Goal: Task Accomplishment & Management: Manage account settings

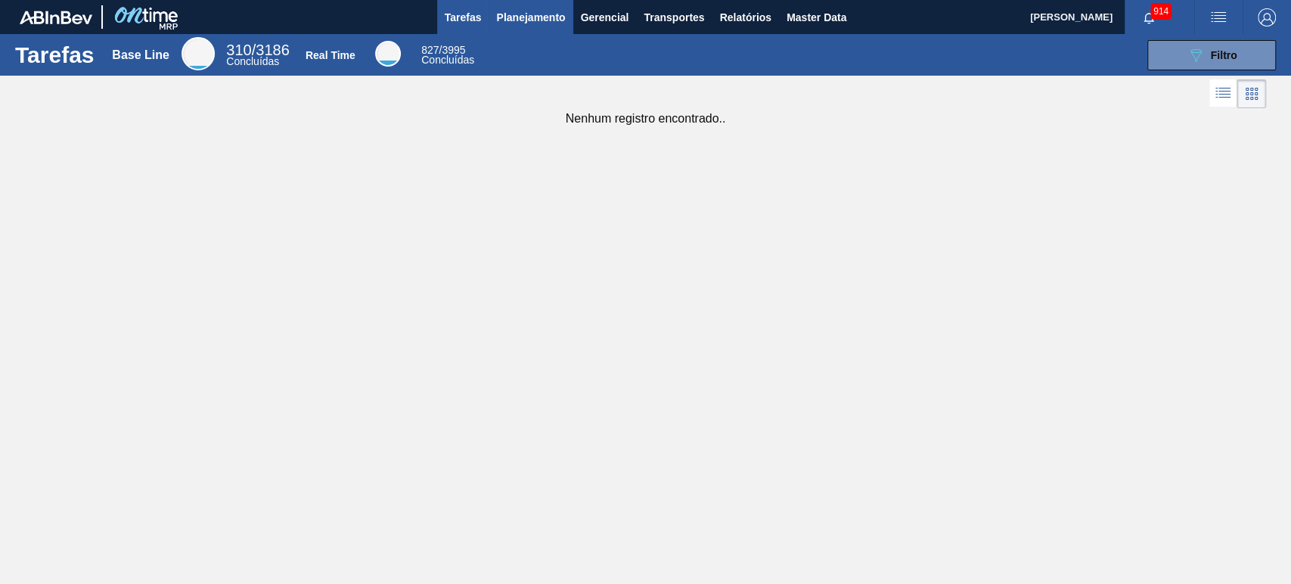
click at [554, 20] on span "Planejamento" at bounding box center [530, 17] width 69 height 18
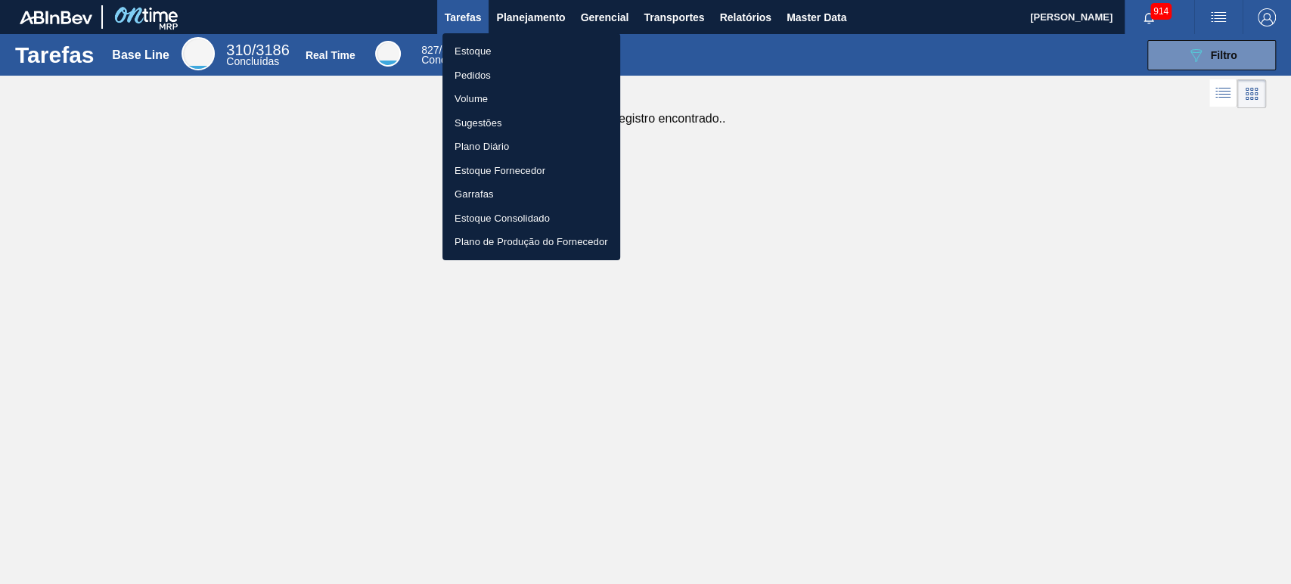
click at [481, 50] on li "Estoque" at bounding box center [532, 51] width 178 height 24
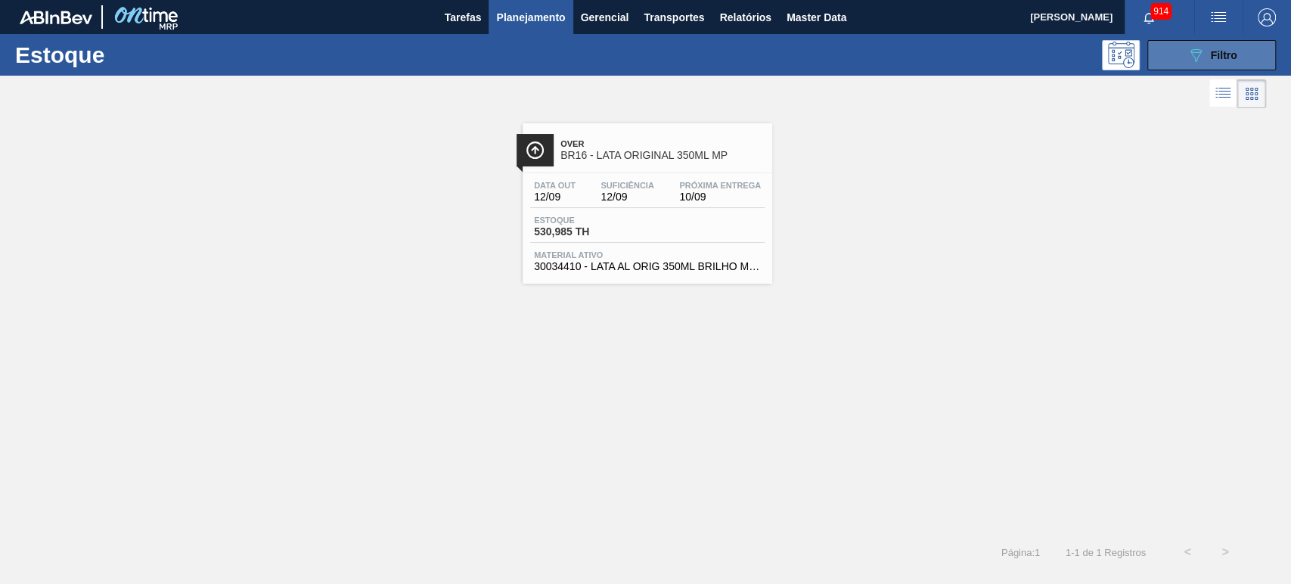
click at [1165, 53] on button "089F7B8B-B2A5-4AFE-B5C0-19BA573D28AC Filtro" at bounding box center [1212, 55] width 129 height 30
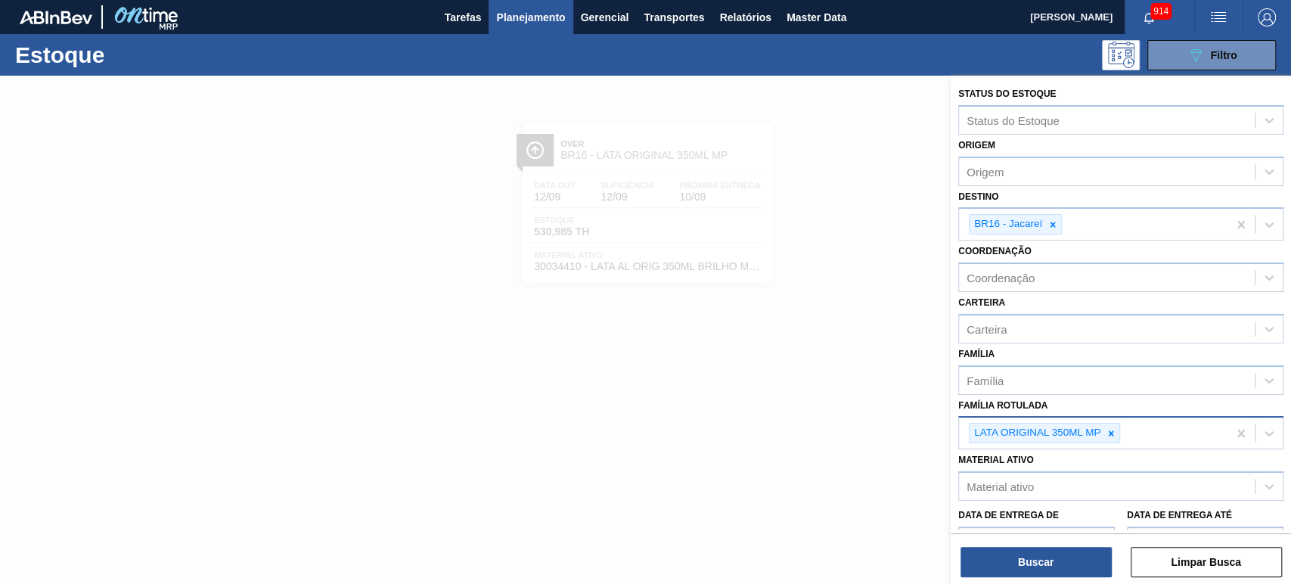
click at [1110, 433] on icon at bounding box center [1111, 433] width 11 height 11
paste Rotulada "LATA AP 269ML"
type Rotulada "LATA AP 269ML"
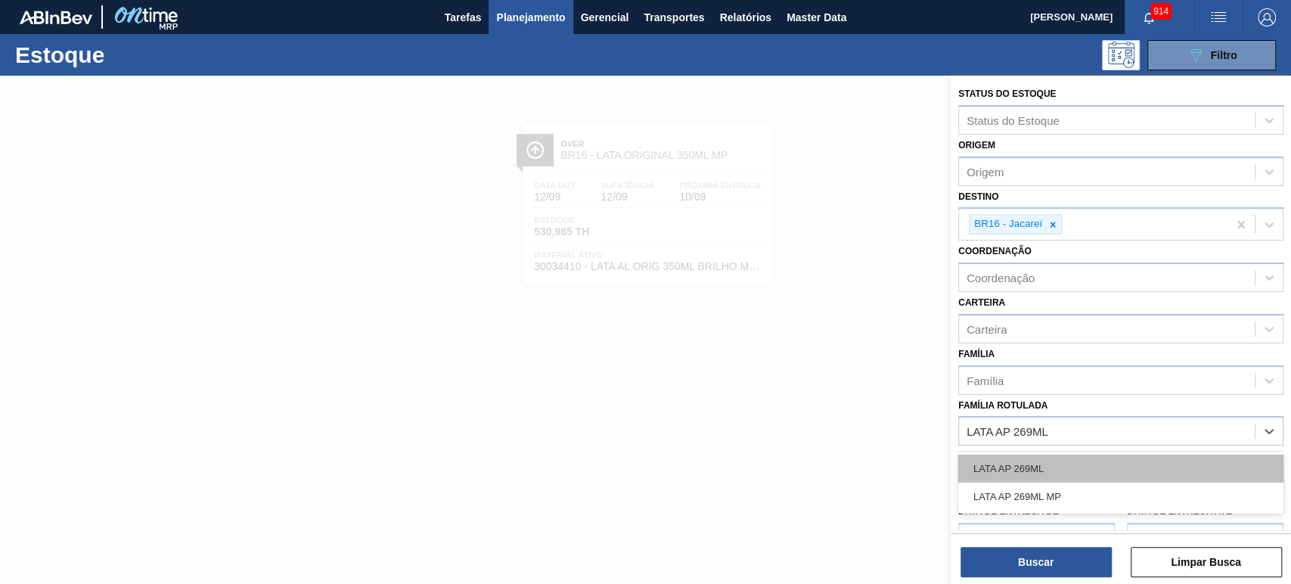
click at [1065, 466] on div "LATA AP 269ML" at bounding box center [1120, 469] width 325 height 28
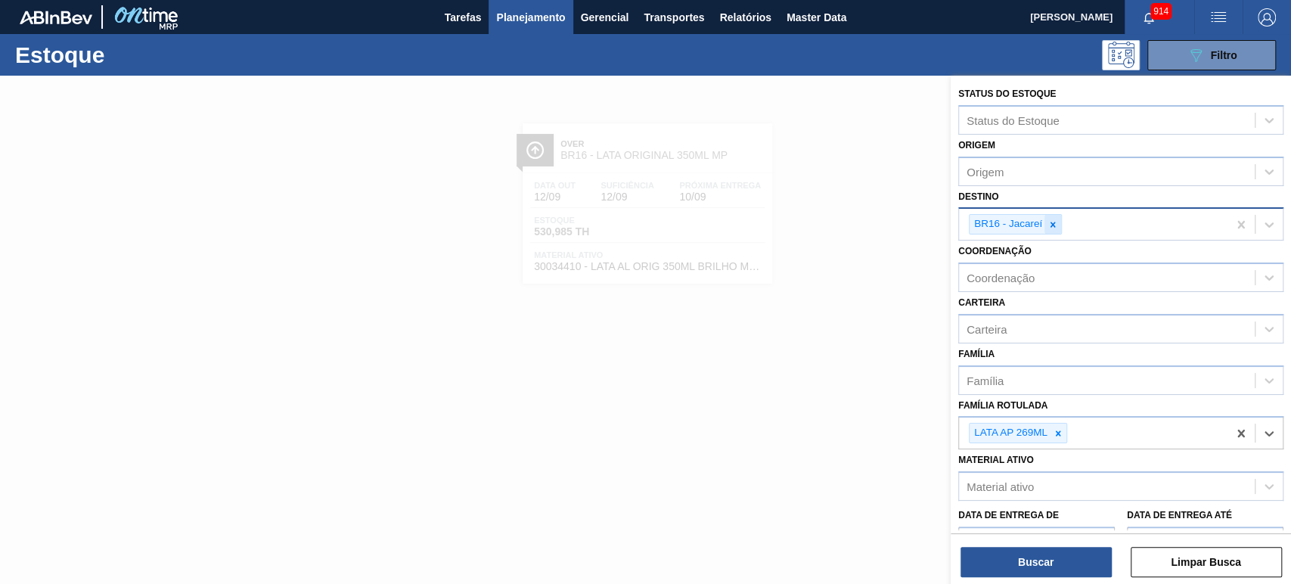
click at [1051, 225] on icon at bounding box center [1053, 224] width 5 height 5
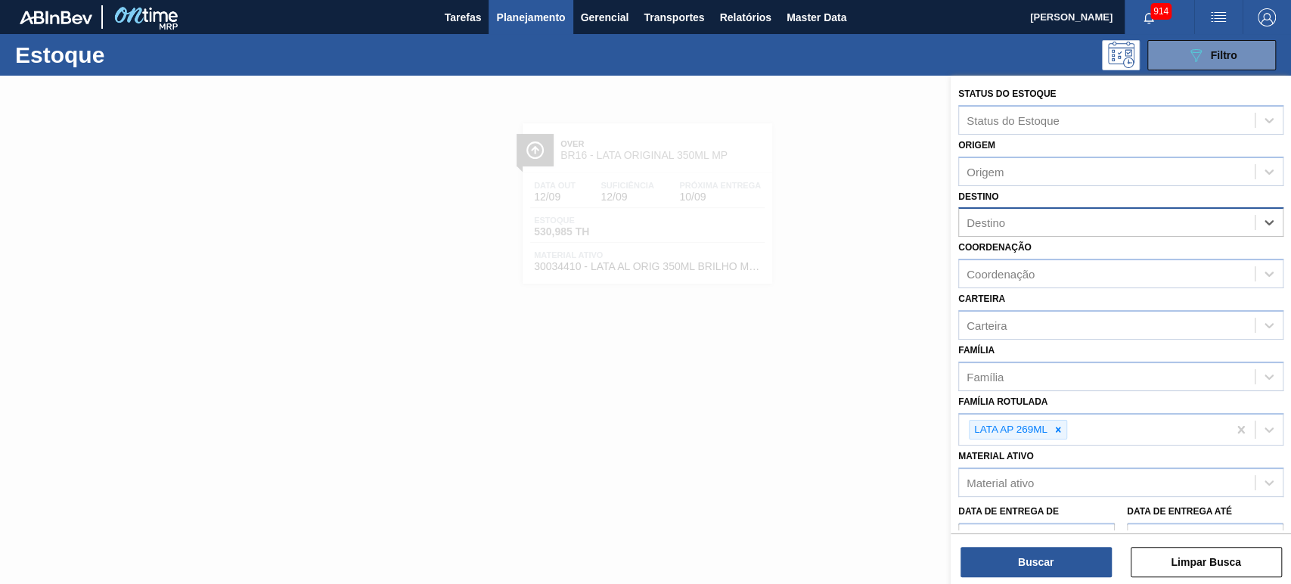
click at [1051, 225] on div "Destino" at bounding box center [1107, 223] width 296 height 22
type input "UBE"
drag, startPoint x: 1035, startPoint y: 256, endPoint x: 1044, endPoint y: 275, distance: 20.3
click at [1035, 256] on div "BR26 - [GEOGRAPHIC_DATA]" at bounding box center [1120, 260] width 325 height 28
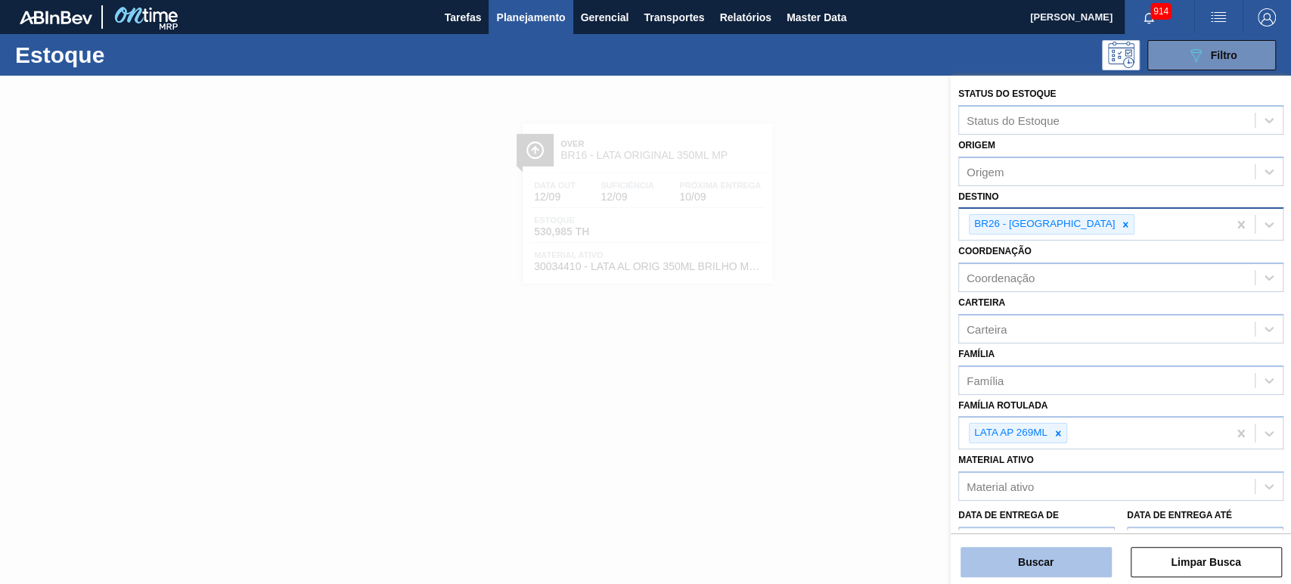
click at [1047, 560] on button "Buscar" at bounding box center [1036, 562] width 151 height 30
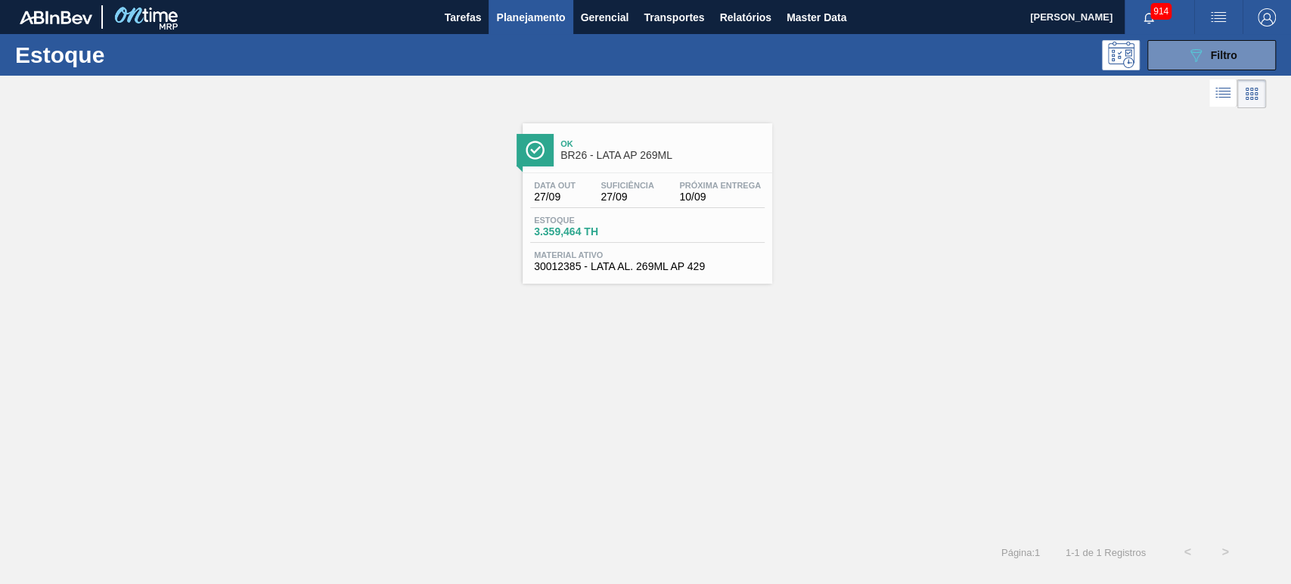
click at [621, 145] on span "Ok" at bounding box center [663, 143] width 204 height 9
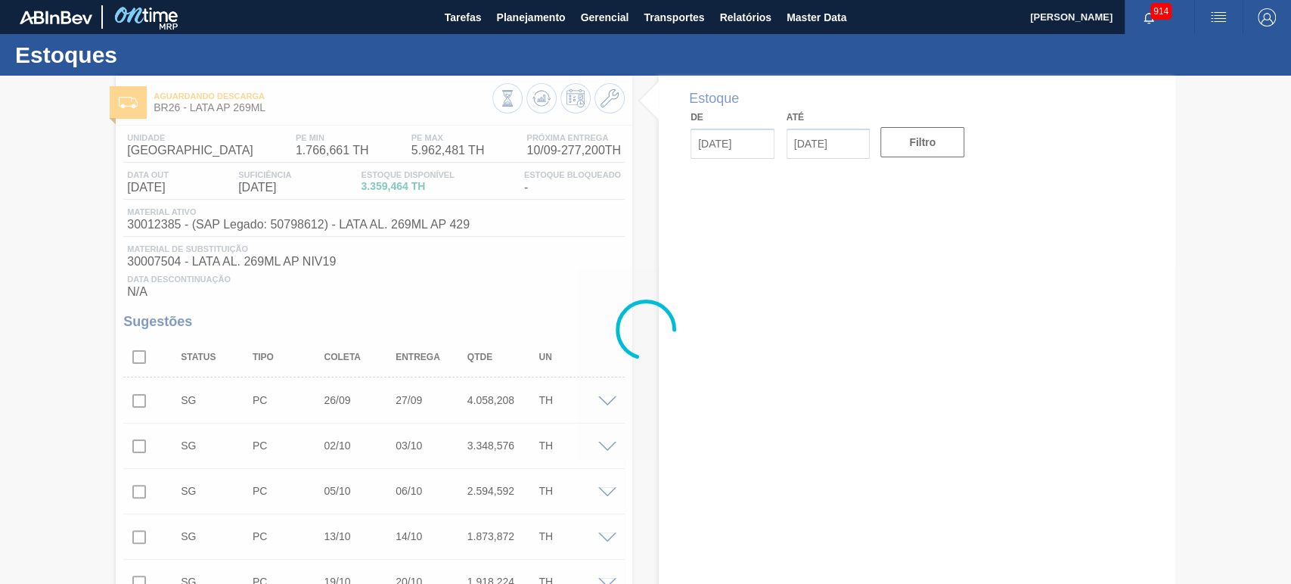
type input "[DATE]"
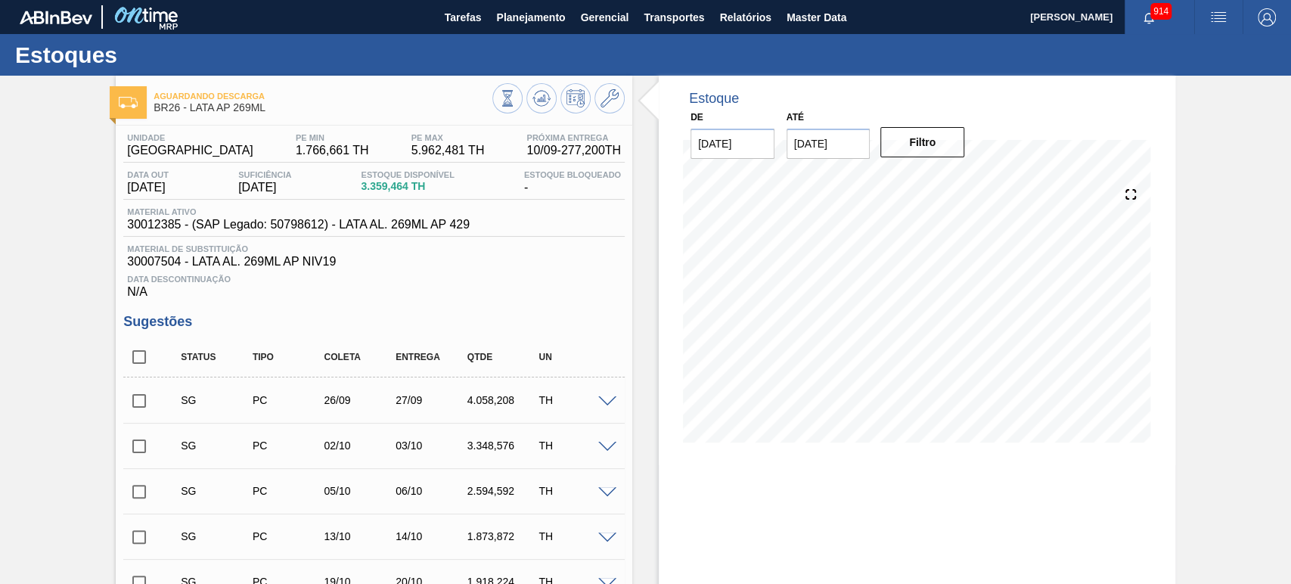
click at [1210, 20] on img "button" at bounding box center [1219, 17] width 18 height 18
click at [1172, 83] on li "Upload de Volumes" at bounding box center [1210, 80] width 138 height 27
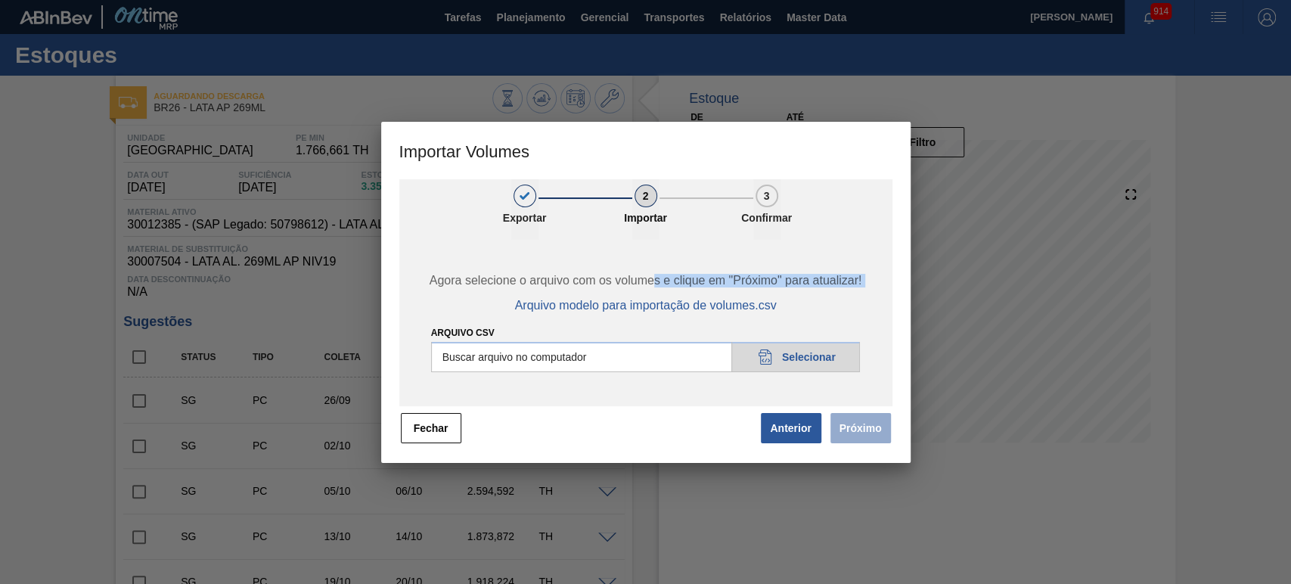
click at [734, 330] on div "Agora selecione o arquivo com os volumes e clique em "Próximo" para atualizar! …" at bounding box center [645, 323] width 493 height 166
click at [799, 363] on input "Arquivo csv" at bounding box center [646, 357] width 430 height 30
type input "C:\fakepath\Template Subida LM.csv"
click at [849, 428] on button "Próximo" at bounding box center [861, 428] width 61 height 30
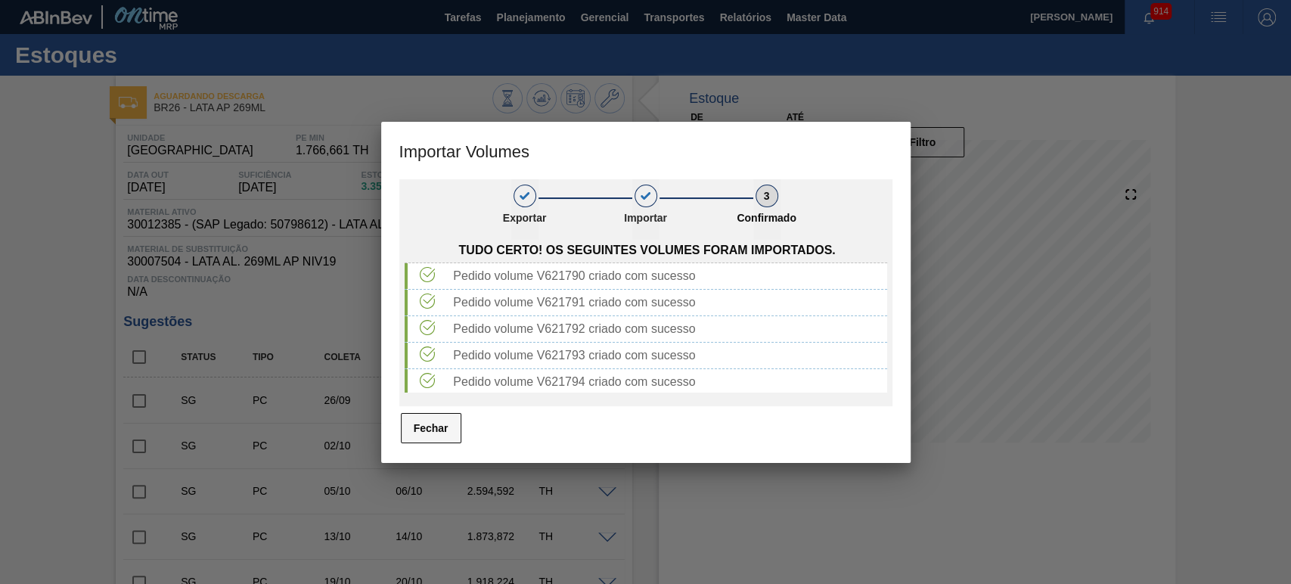
click at [445, 439] on button "Fechar" at bounding box center [431, 428] width 61 height 30
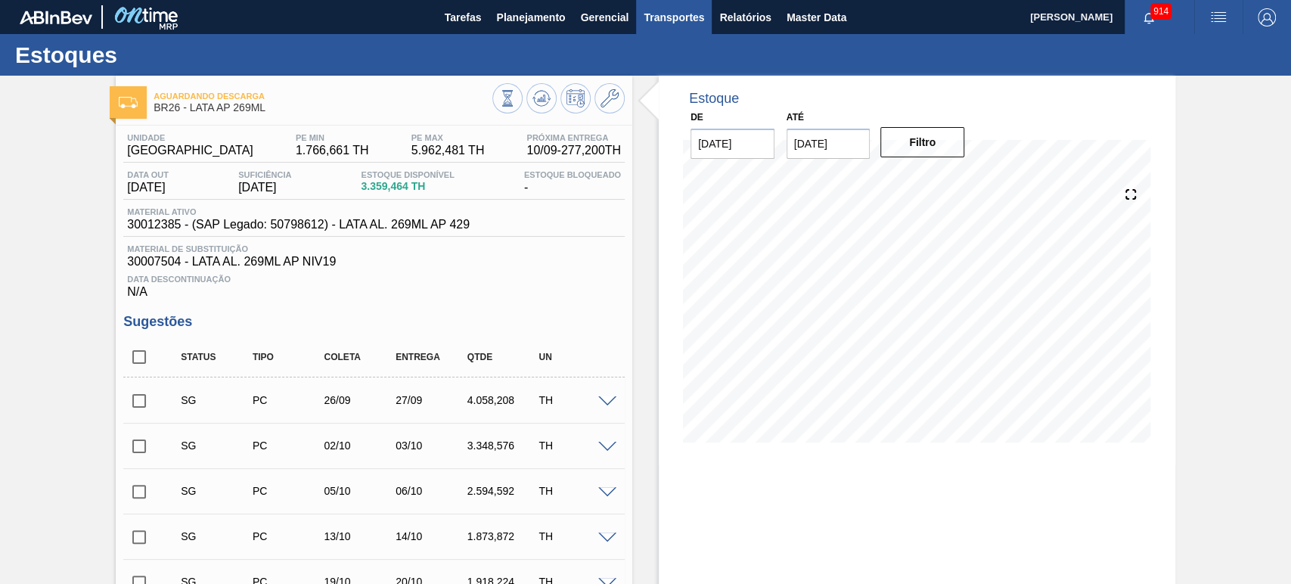
click at [680, 29] on button "Transportes" at bounding box center [674, 17] width 76 height 34
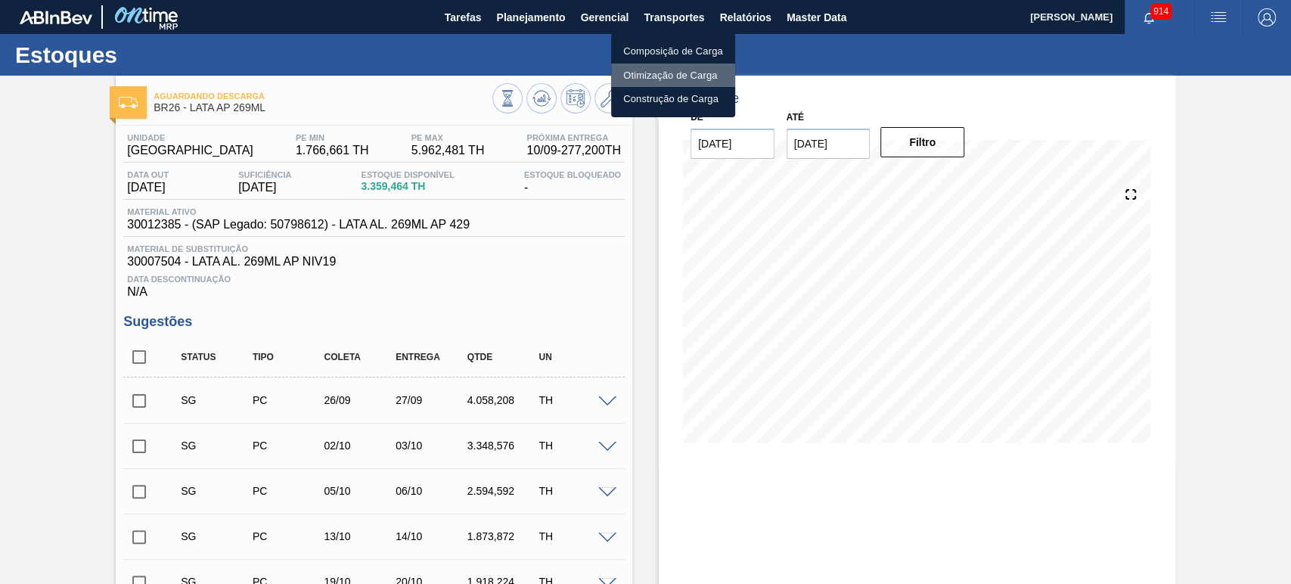
click at [661, 81] on li "Otimização de Carga" at bounding box center [673, 76] width 124 height 24
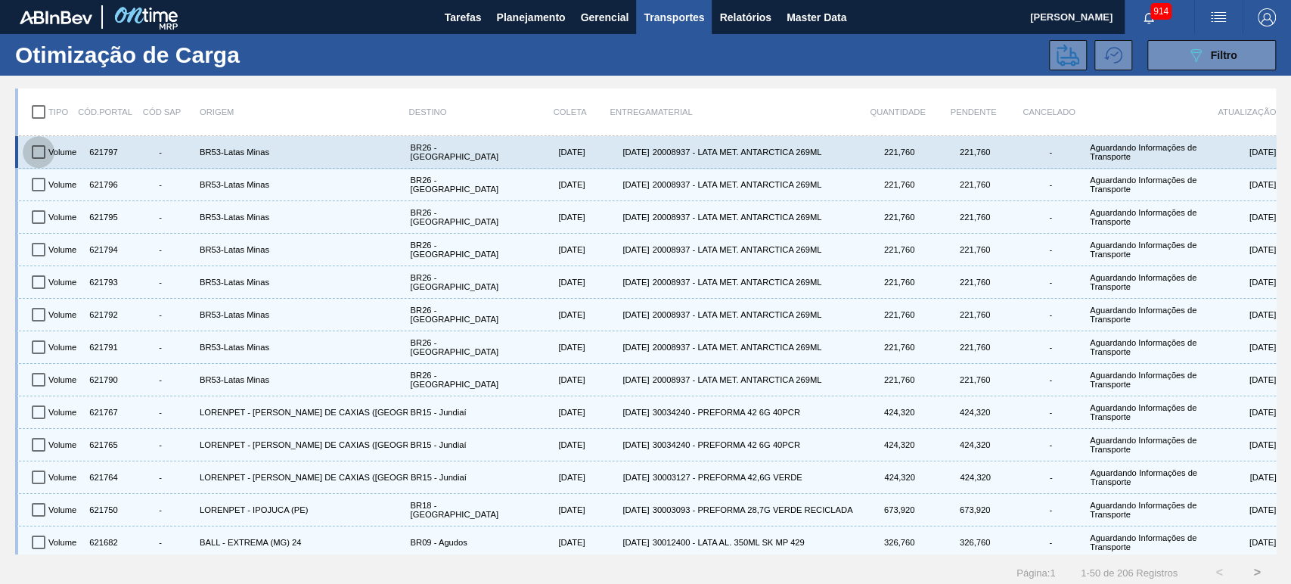
click at [37, 153] on input "checkbox" at bounding box center [39, 152] width 32 height 32
checkbox input "true"
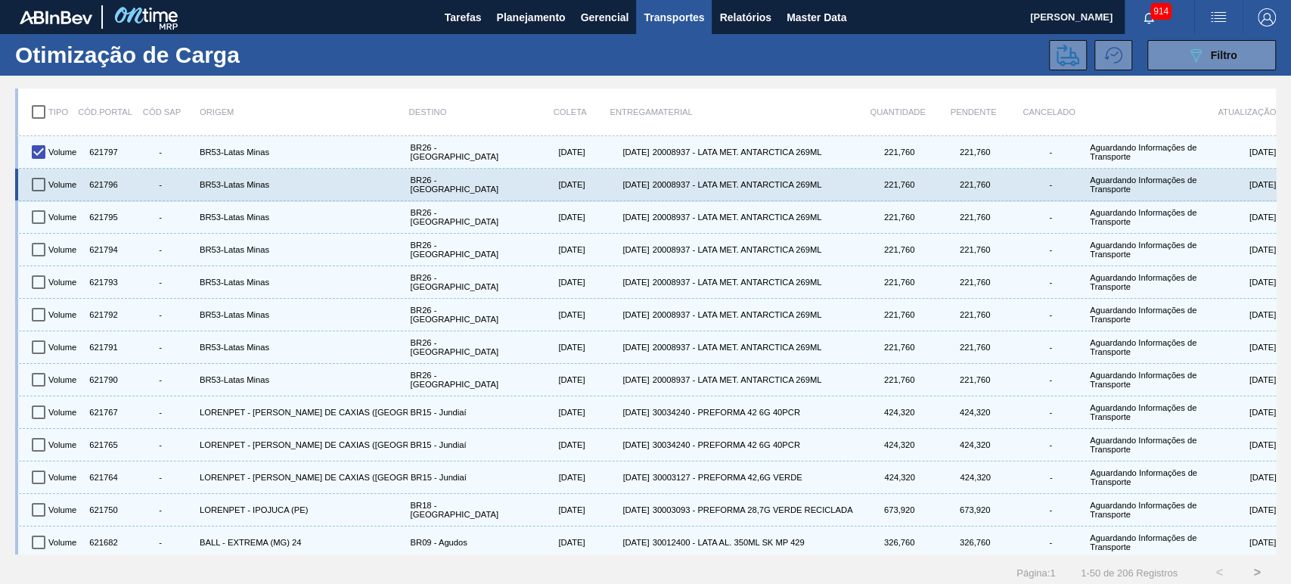
click at [37, 180] on input "checkbox" at bounding box center [39, 185] width 32 height 32
checkbox input "true"
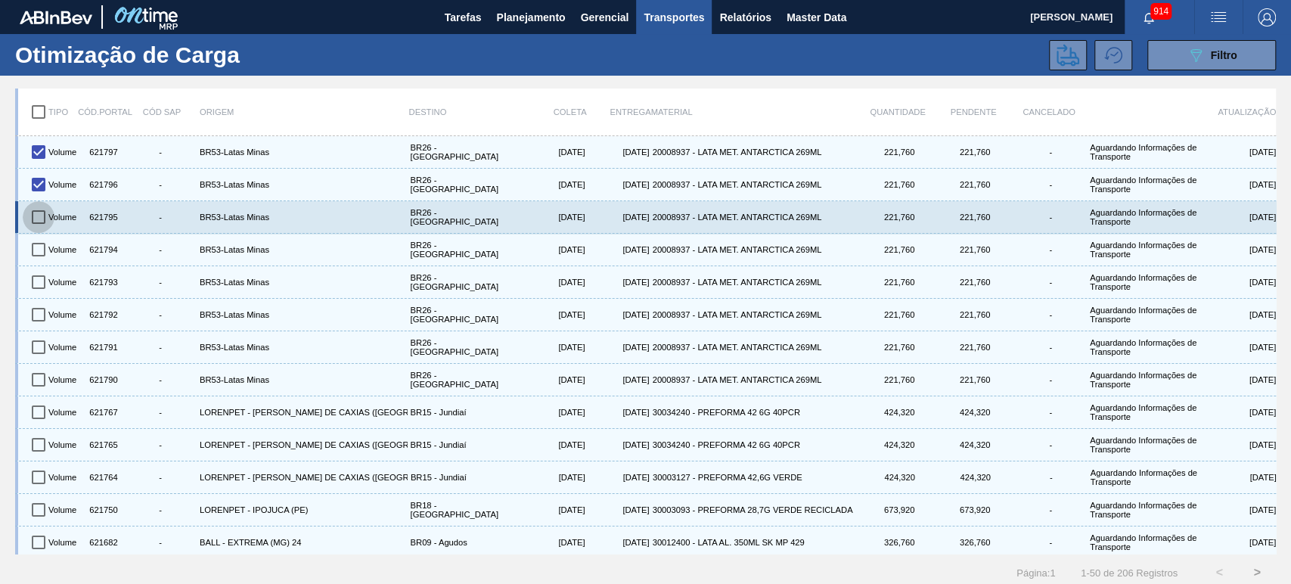
click at [36, 213] on input "checkbox" at bounding box center [39, 217] width 32 height 32
checkbox input "true"
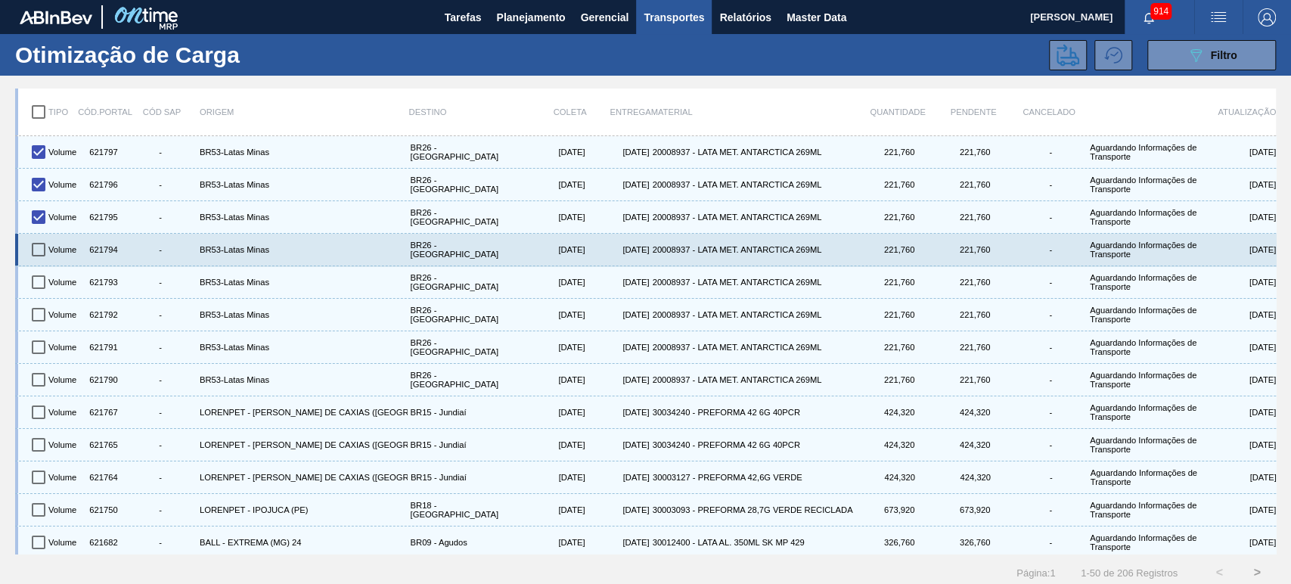
click at [36, 243] on input "checkbox" at bounding box center [39, 250] width 32 height 32
checkbox input "true"
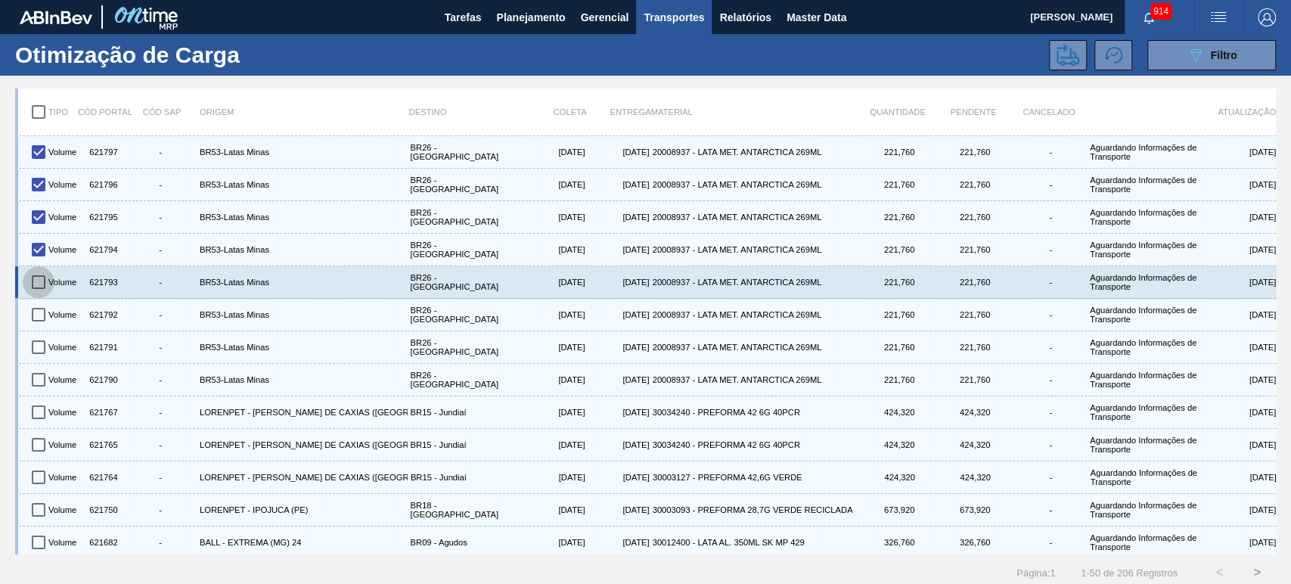
click at [45, 279] on input "checkbox" at bounding box center [39, 282] width 32 height 32
checkbox input "true"
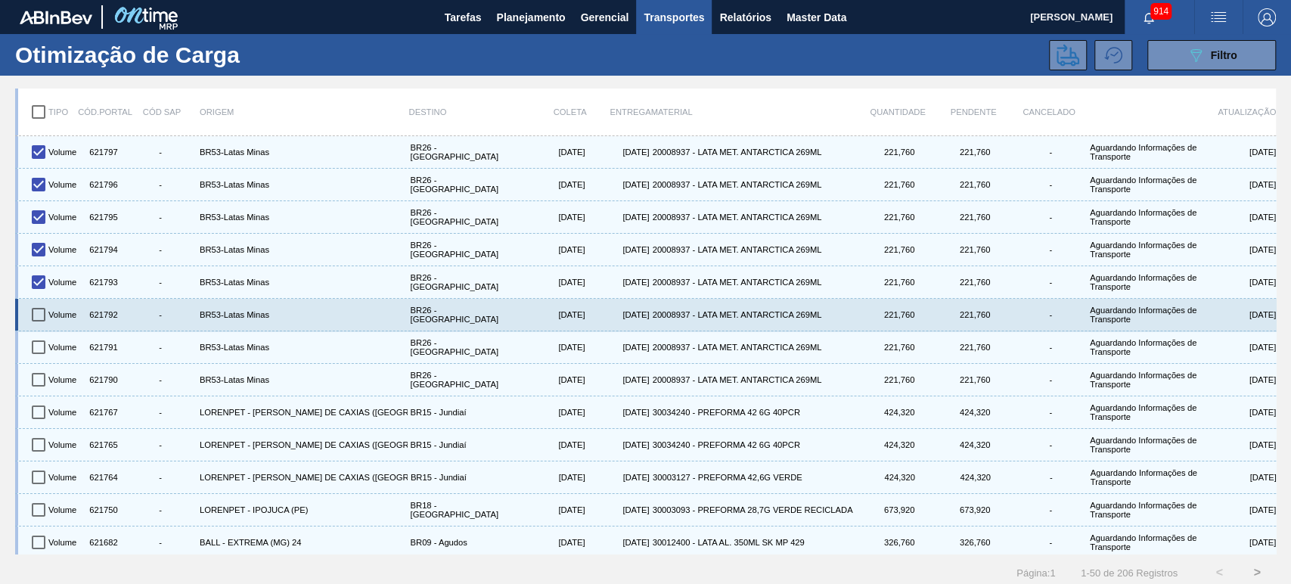
click at [37, 310] on input "checkbox" at bounding box center [39, 315] width 32 height 32
checkbox input "true"
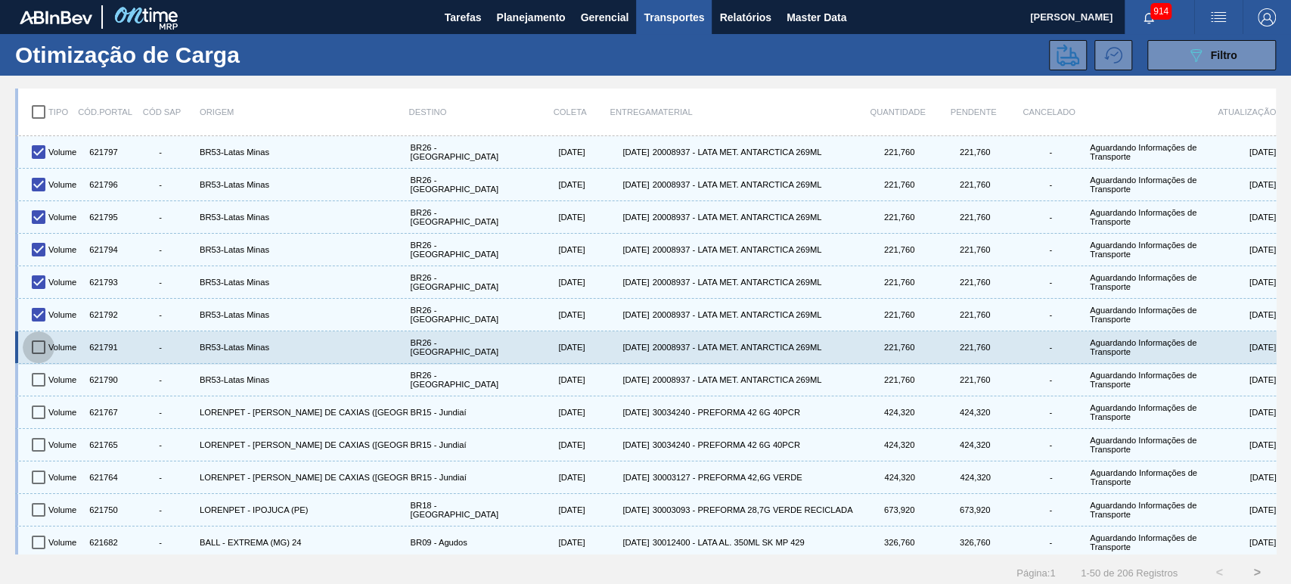
drag, startPoint x: 36, startPoint y: 340, endPoint x: 38, endPoint y: 357, distance: 16.7
click at [35, 340] on input "checkbox" at bounding box center [39, 347] width 32 height 32
checkbox input "true"
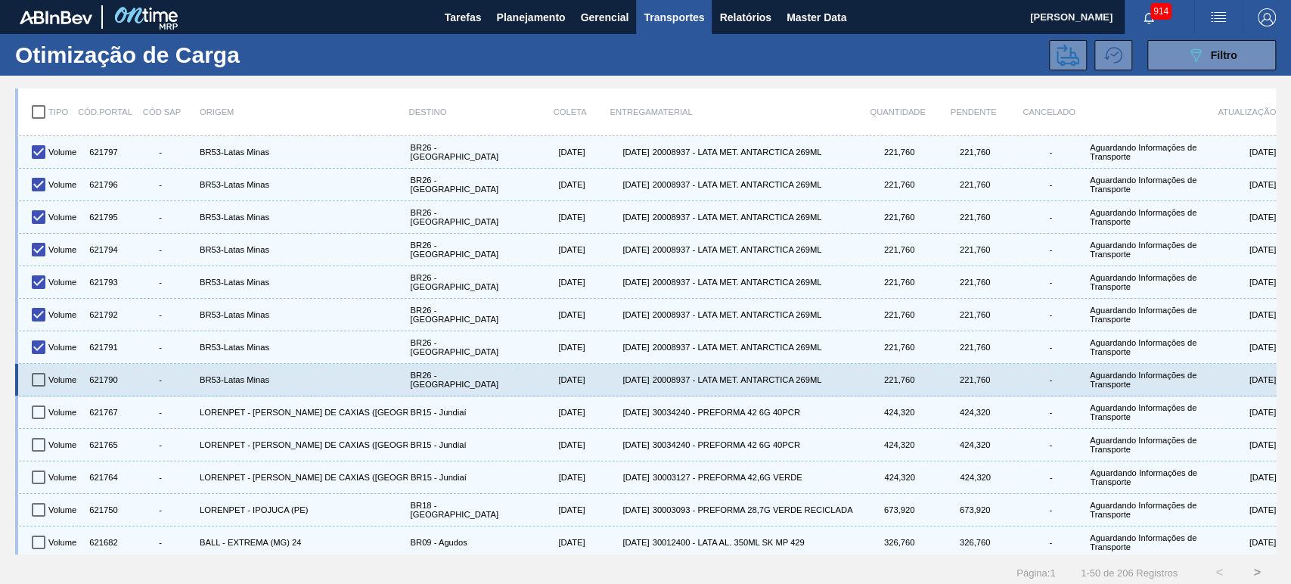
click at [38, 378] on input "checkbox" at bounding box center [39, 380] width 32 height 32
checkbox input "true"
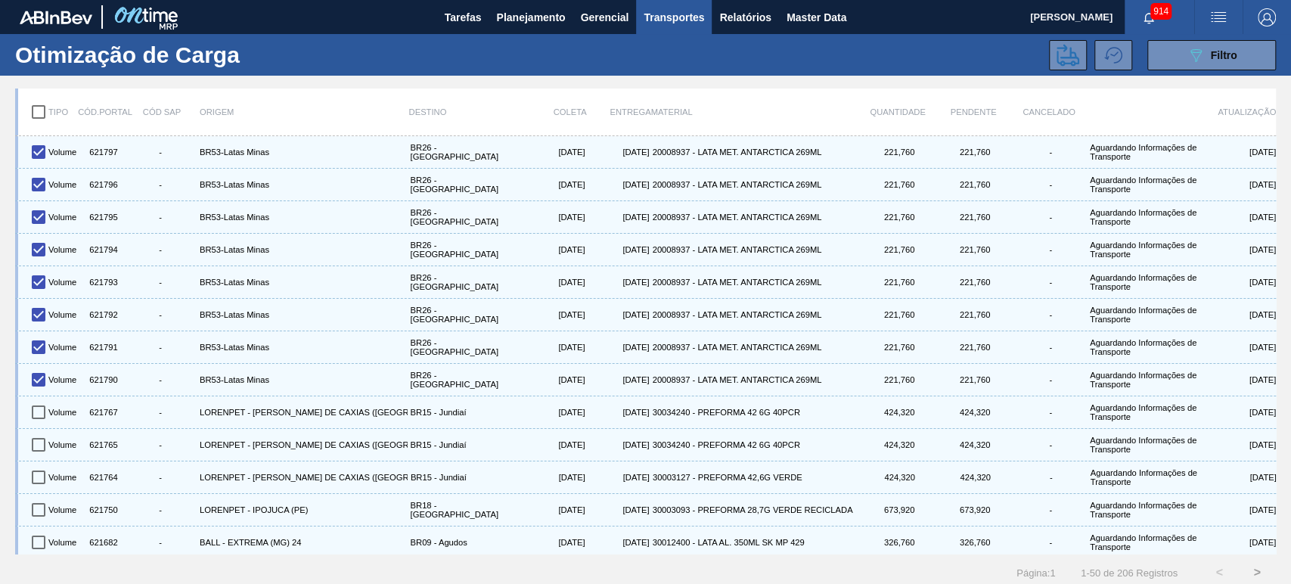
click at [1076, 73] on div "Otimização de Carga 089F7B8B-B2A5-4AFE-B5C0-19BA573D28AC Filtro" at bounding box center [645, 55] width 1291 height 42
click at [1072, 59] on icon at bounding box center [1068, 55] width 23 height 23
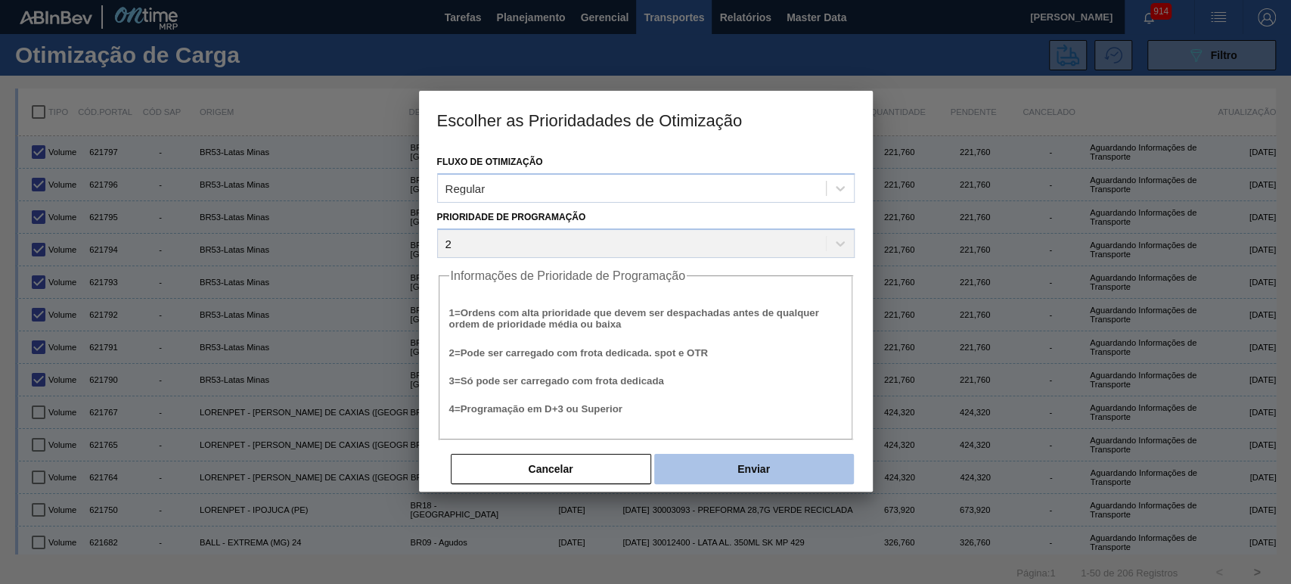
click at [784, 467] on button "Enviar" at bounding box center [754, 469] width 200 height 30
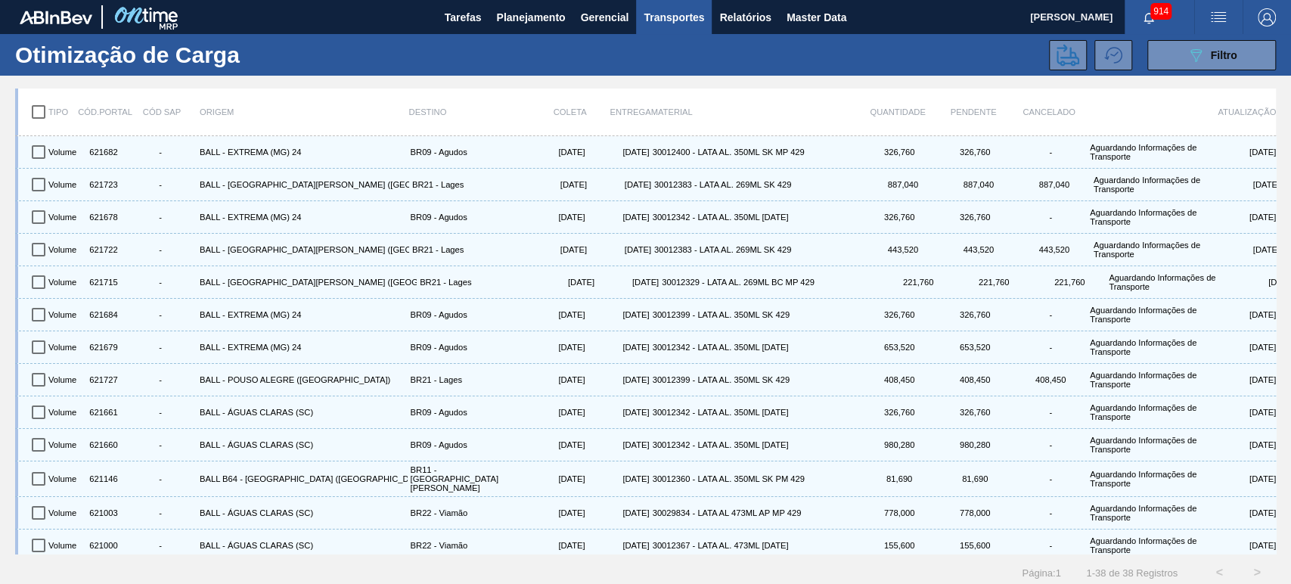
click at [1153, 17] on span "914" at bounding box center [1161, 11] width 21 height 17
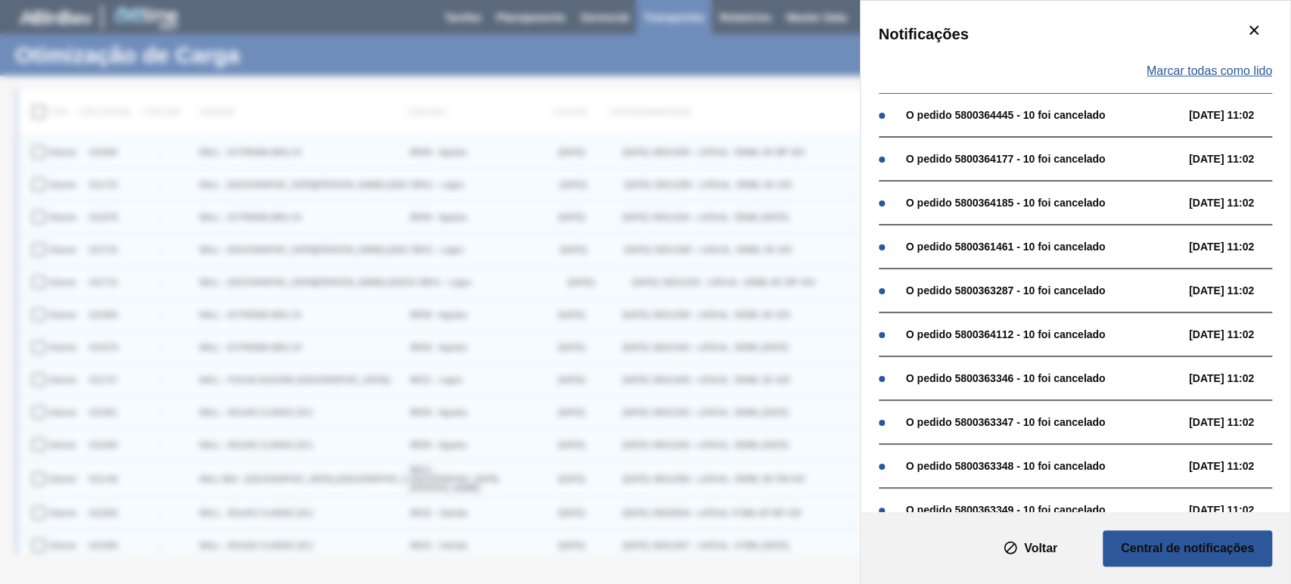
click at [1195, 73] on span "Marcar todas como lido" at bounding box center [1210, 71] width 126 height 14
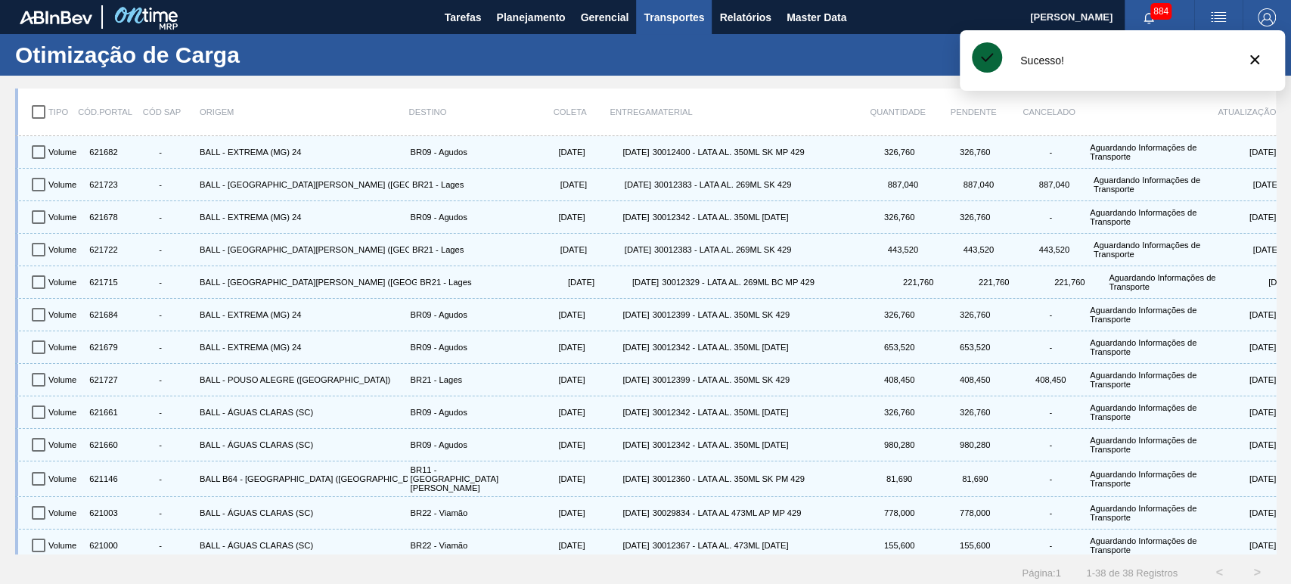
click at [1253, 36] on div "Sucesso!" at bounding box center [1122, 60] width 325 height 61
click at [1259, 65] on icon "botão de ícone" at bounding box center [1255, 60] width 18 height 18
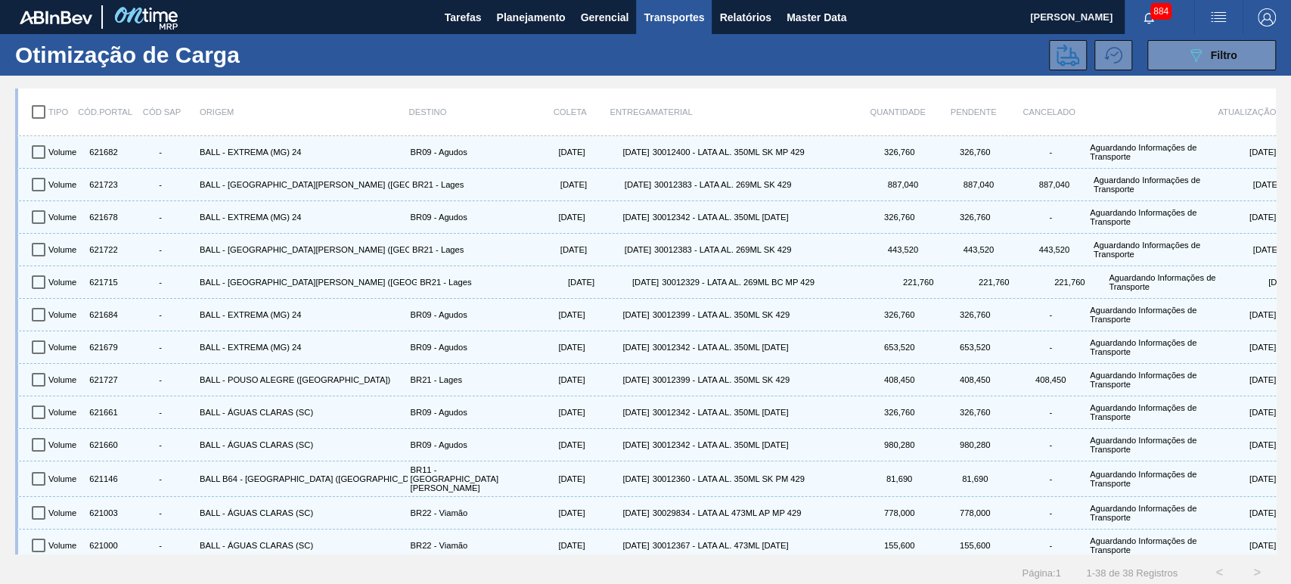
click at [960, 59] on div "089F7B8B-B2A5-4AFE-B5C0-19BA573D28AC Filtro" at bounding box center [784, 55] width 1000 height 30
click at [531, 20] on span "Planejamento" at bounding box center [530, 17] width 69 height 18
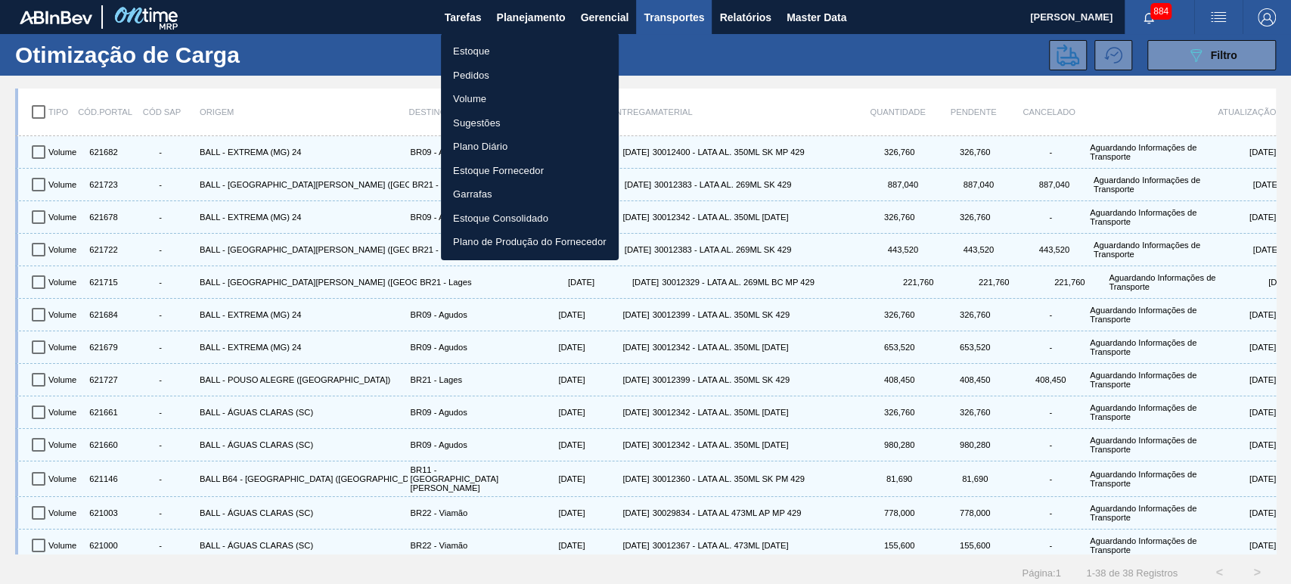
drag, startPoint x: 823, startPoint y: 23, endPoint x: 815, endPoint y: 33, distance: 13.0
click at [823, 23] on div at bounding box center [645, 292] width 1291 height 584
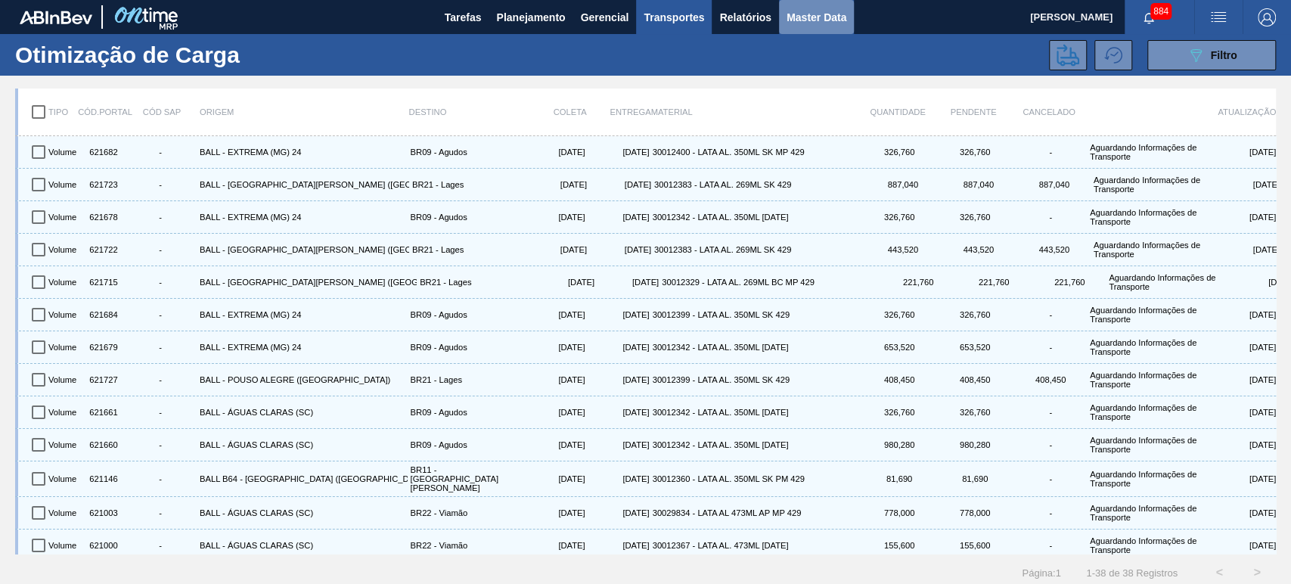
click at [803, 14] on span "Master Data" at bounding box center [817, 17] width 60 height 18
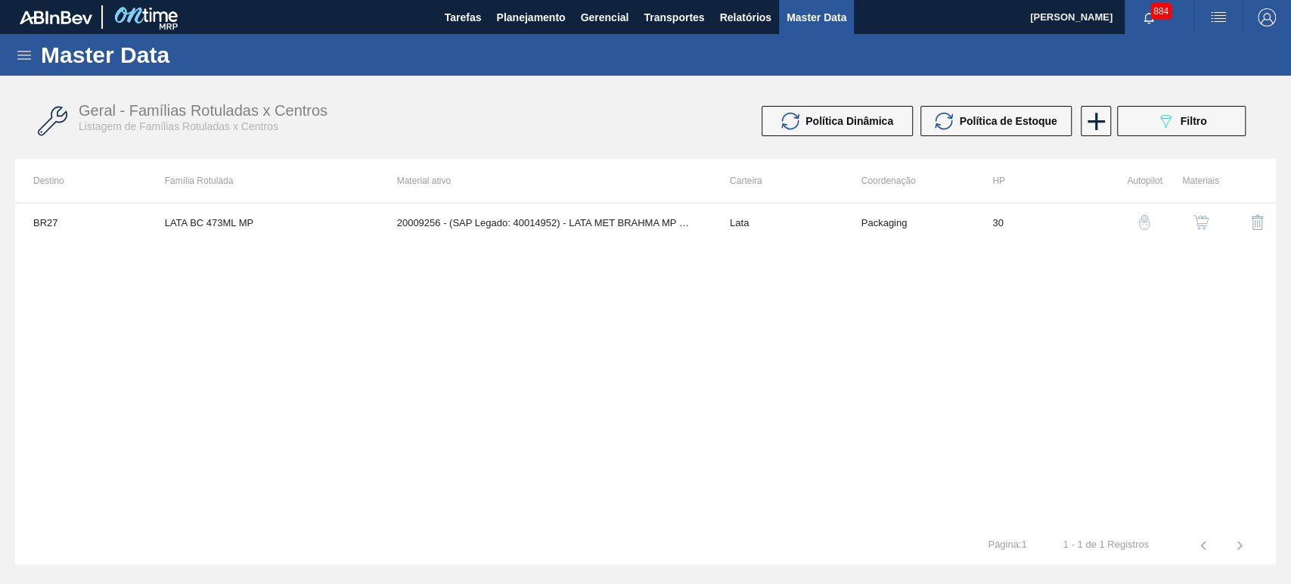
click at [18, 45] on div "Master Data" at bounding box center [645, 55] width 1291 height 42
click at [22, 51] on icon at bounding box center [24, 55] width 14 height 9
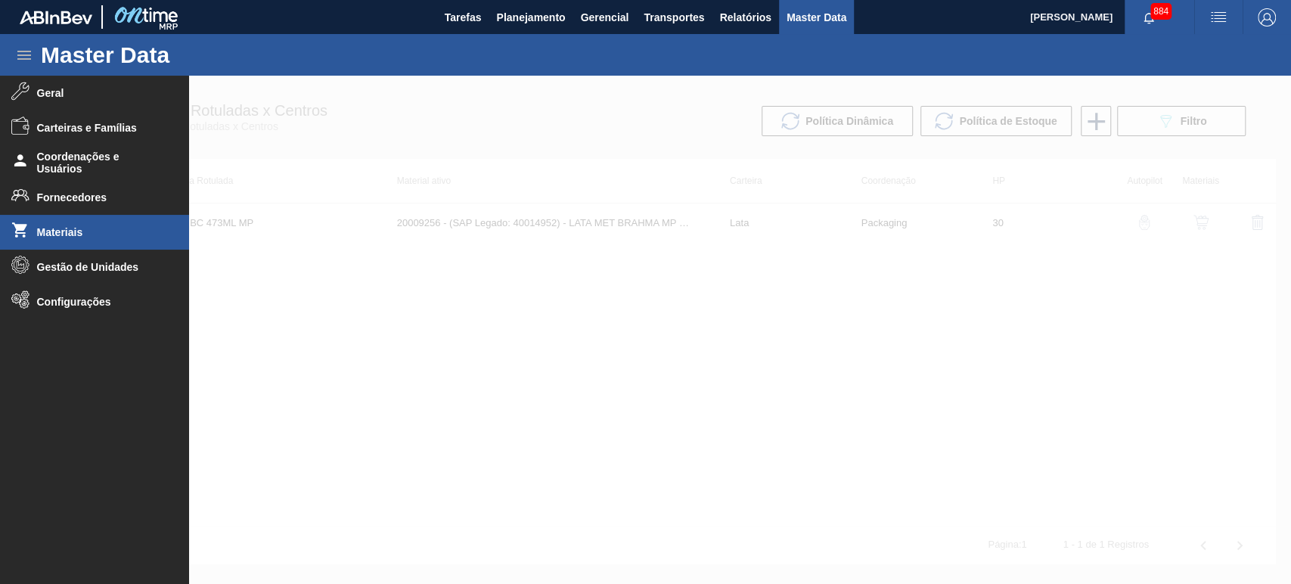
click at [67, 236] on span "Materiais" at bounding box center [99, 232] width 125 height 12
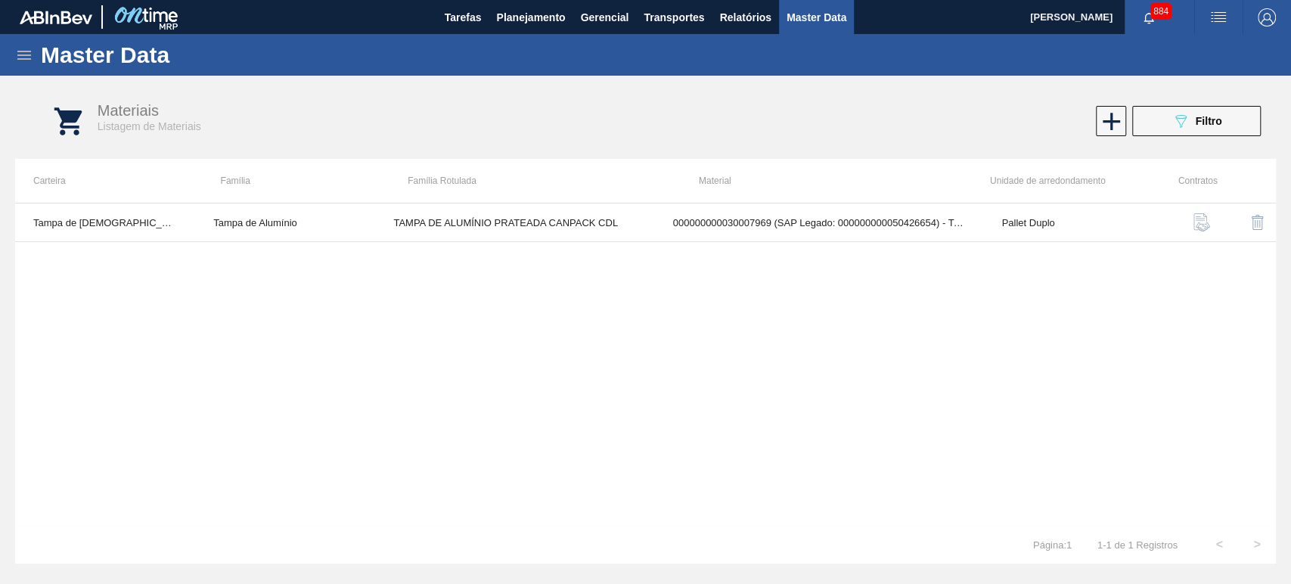
click at [1223, 139] on div "Materiais Listagem de Materiais 089F7B8B-B2A5-4AFE-B5C0-19BA573D28AC Filtro" at bounding box center [660, 121] width 1261 height 57
click at [1222, 135] on button "089F7B8B-B2A5-4AFE-B5C0-19BA573D28AC Filtro" at bounding box center [1196, 121] width 129 height 30
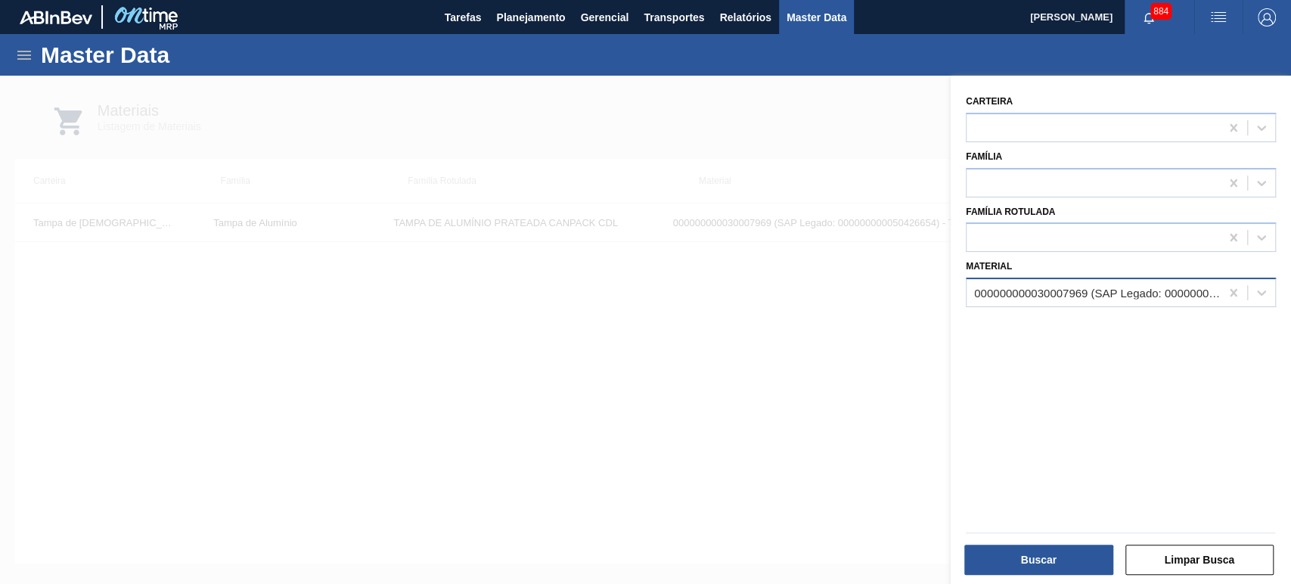
click at [1168, 293] on div "000000000030007969 (SAP Legado: 000000000050426654) - TAMPA AL AUTO CDL PRATA C…" at bounding box center [1097, 293] width 247 height 13
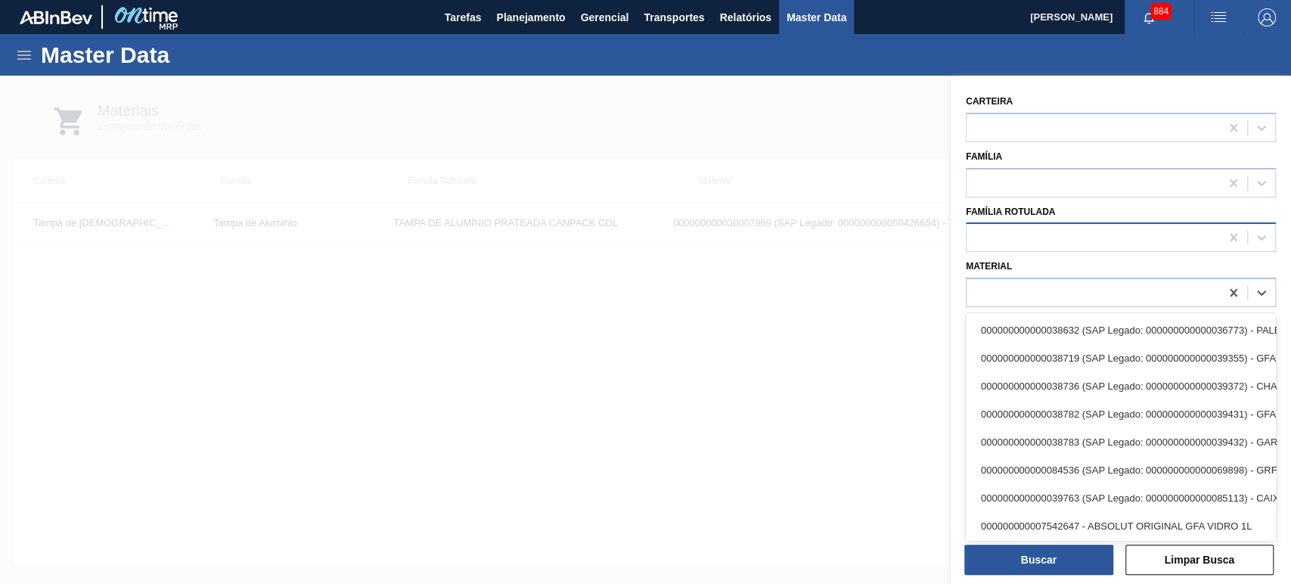
click at [1113, 246] on div at bounding box center [1093, 238] width 253 height 22
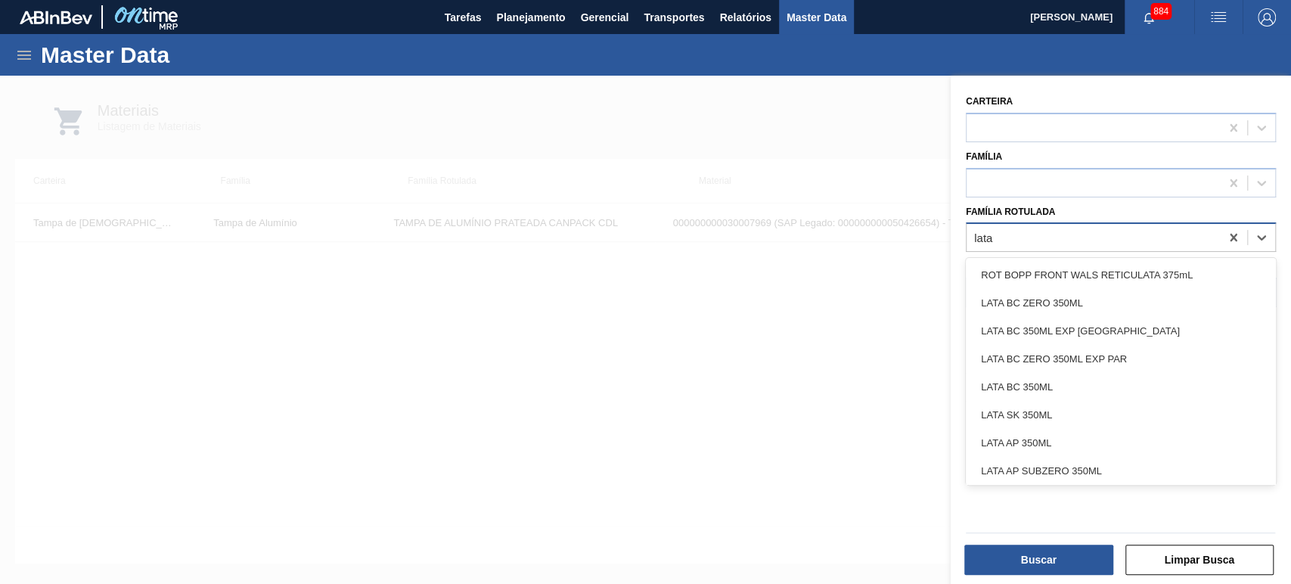
type Rotulada "lata"
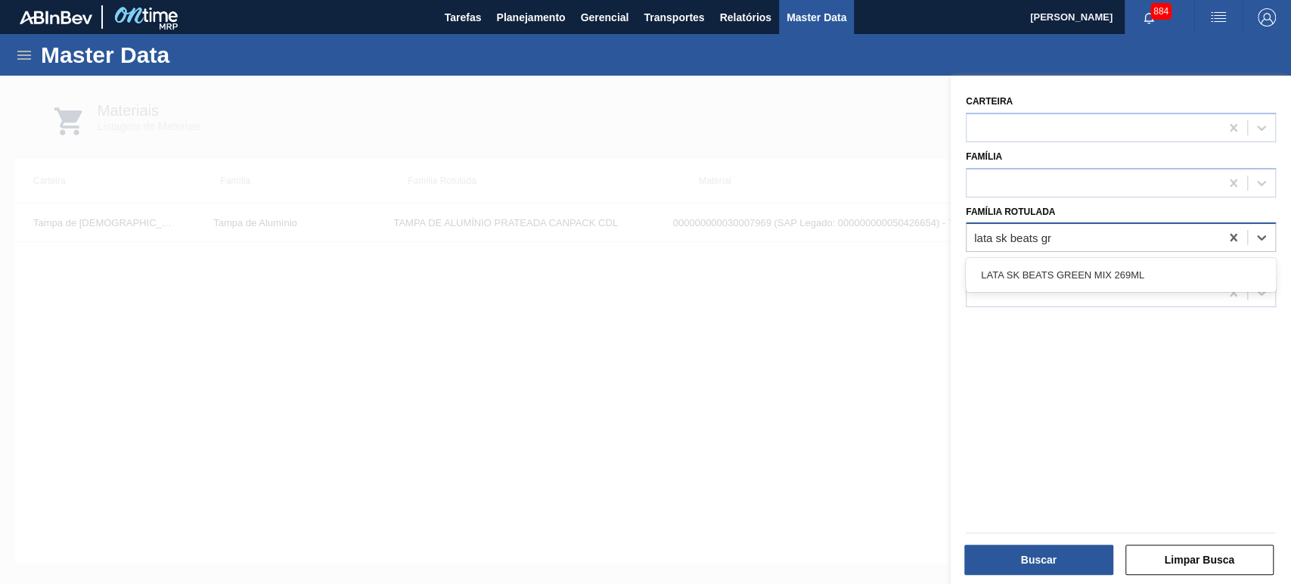
type Rotulada "lata sk beats gre"
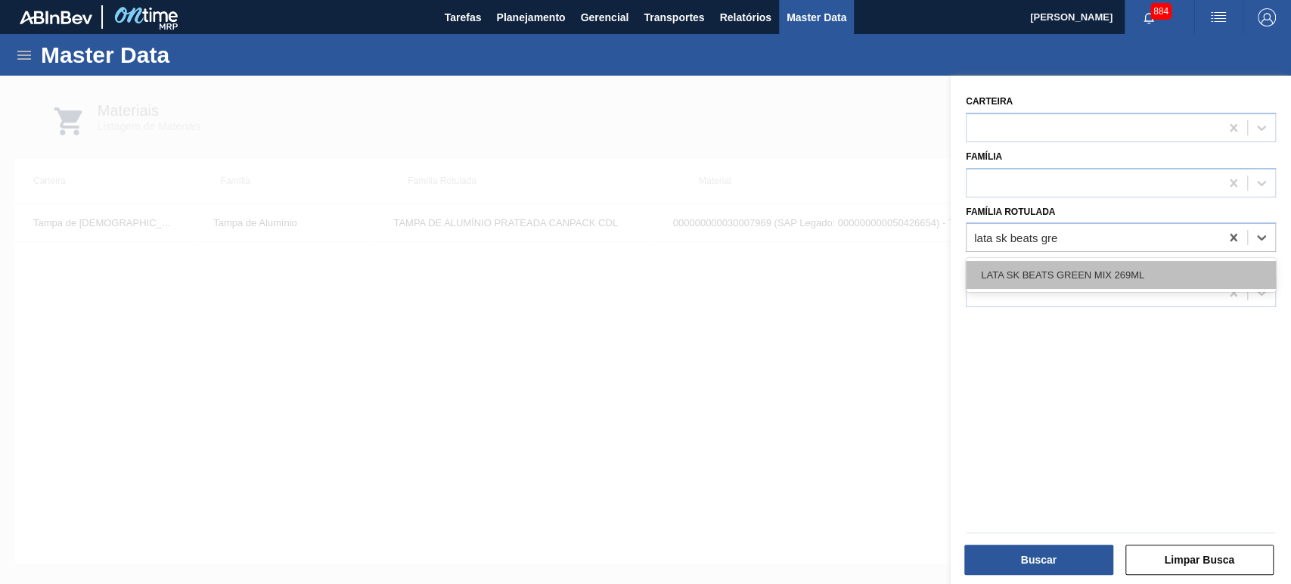
click at [1110, 262] on div "LATA SK BEATS GREEN MIX 269ML" at bounding box center [1121, 275] width 310 height 28
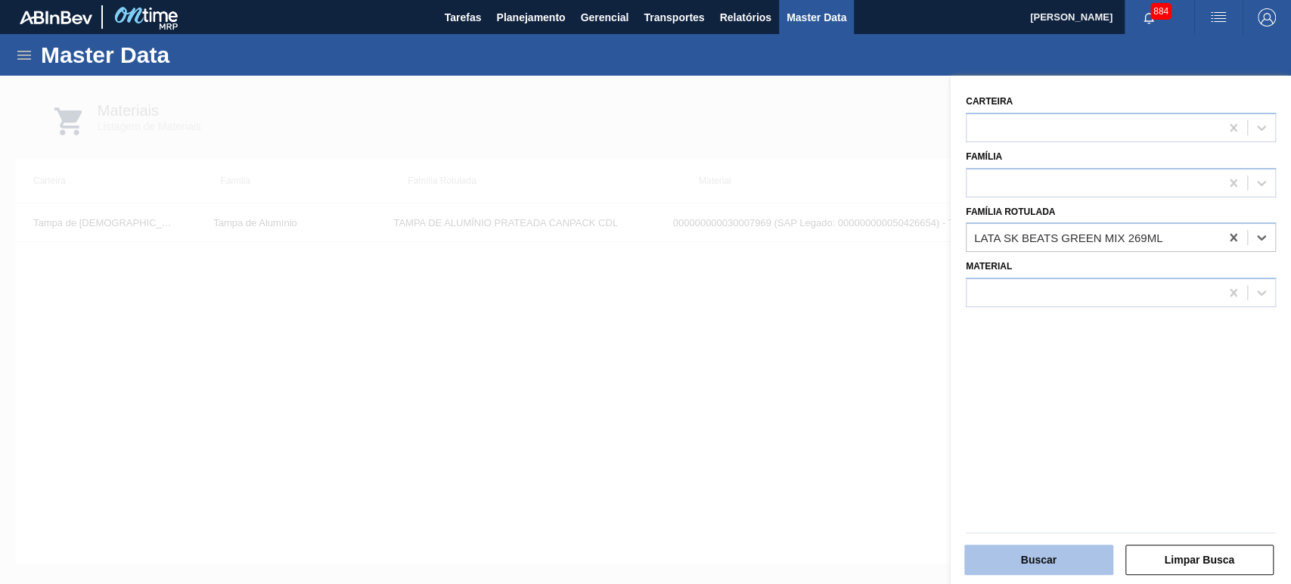
click at [1063, 554] on button "Buscar" at bounding box center [1038, 560] width 149 height 30
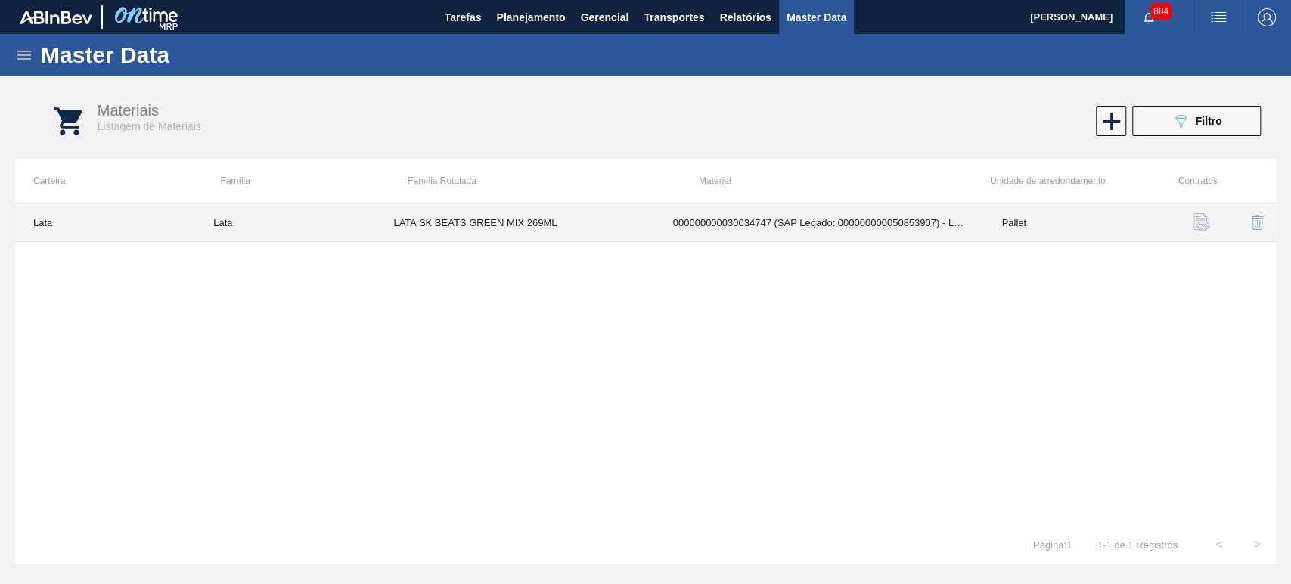
click at [834, 231] on td "000000000030034747 (SAP Legado: 000000000050853907) - LATA AL 269ML BEATS GREEN…" at bounding box center [819, 222] width 329 height 39
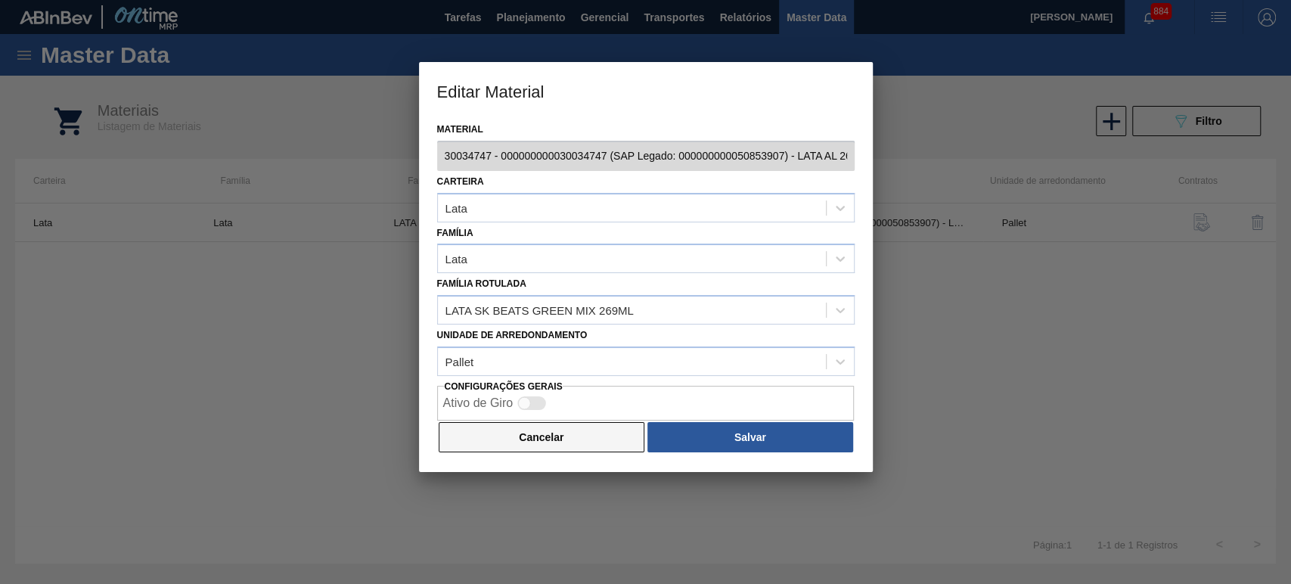
click at [619, 435] on button "Cancelar" at bounding box center [542, 437] width 207 height 30
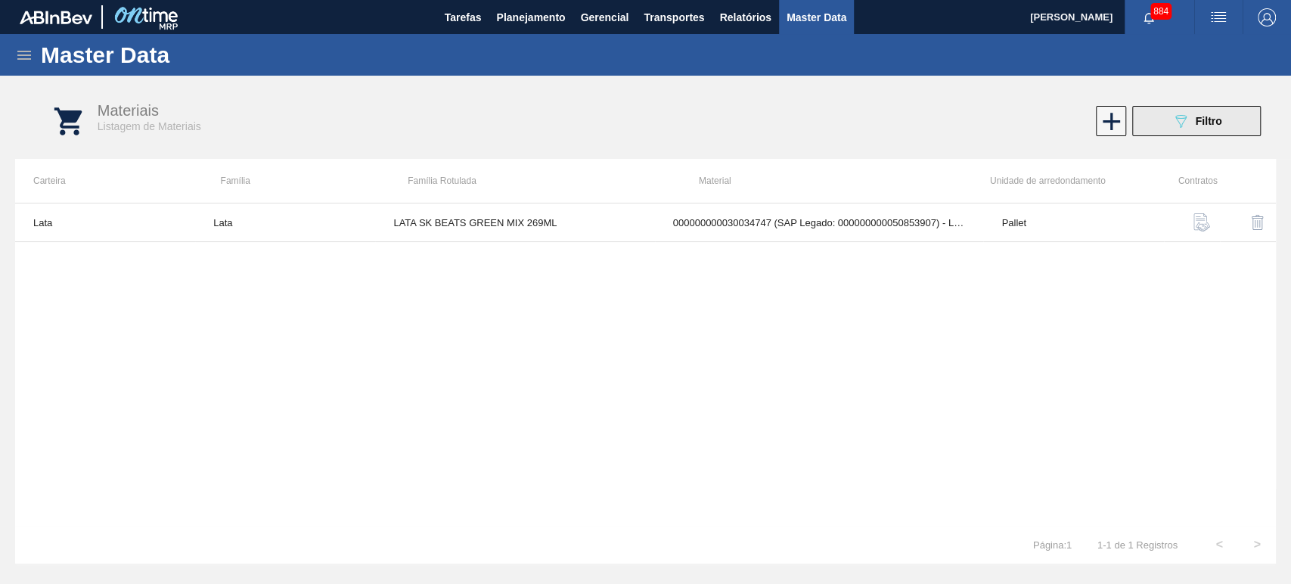
click at [1192, 128] on div "089F7B8B-B2A5-4AFE-B5C0-19BA573D28AC Filtro" at bounding box center [1197, 121] width 51 height 18
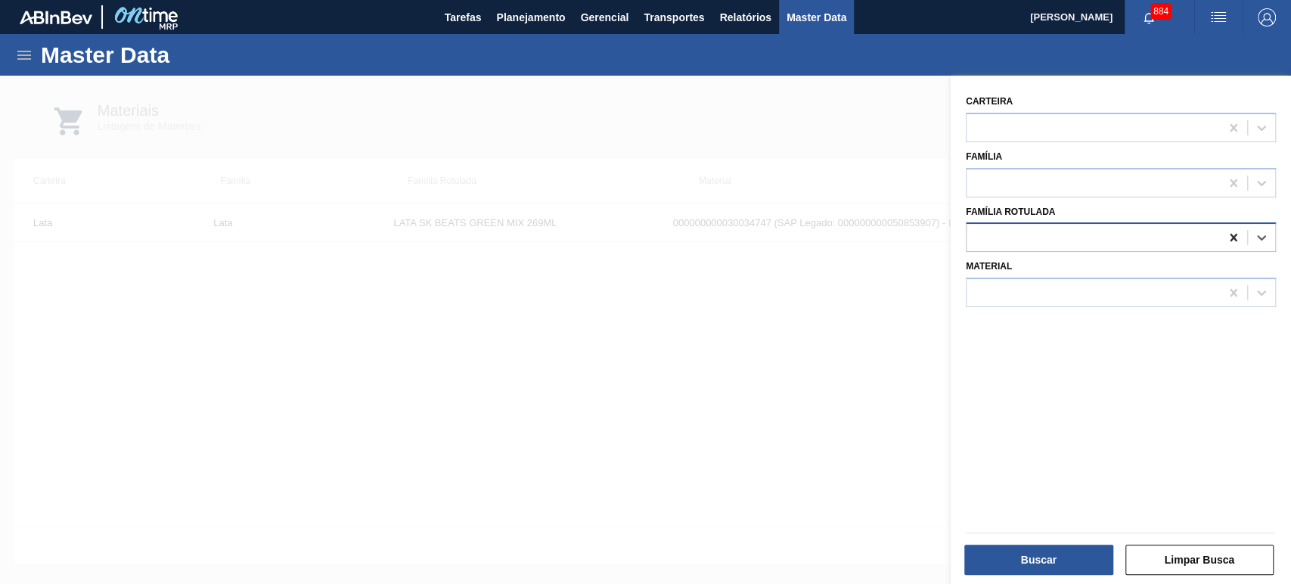
click at [1226, 235] on icon at bounding box center [1233, 237] width 15 height 15
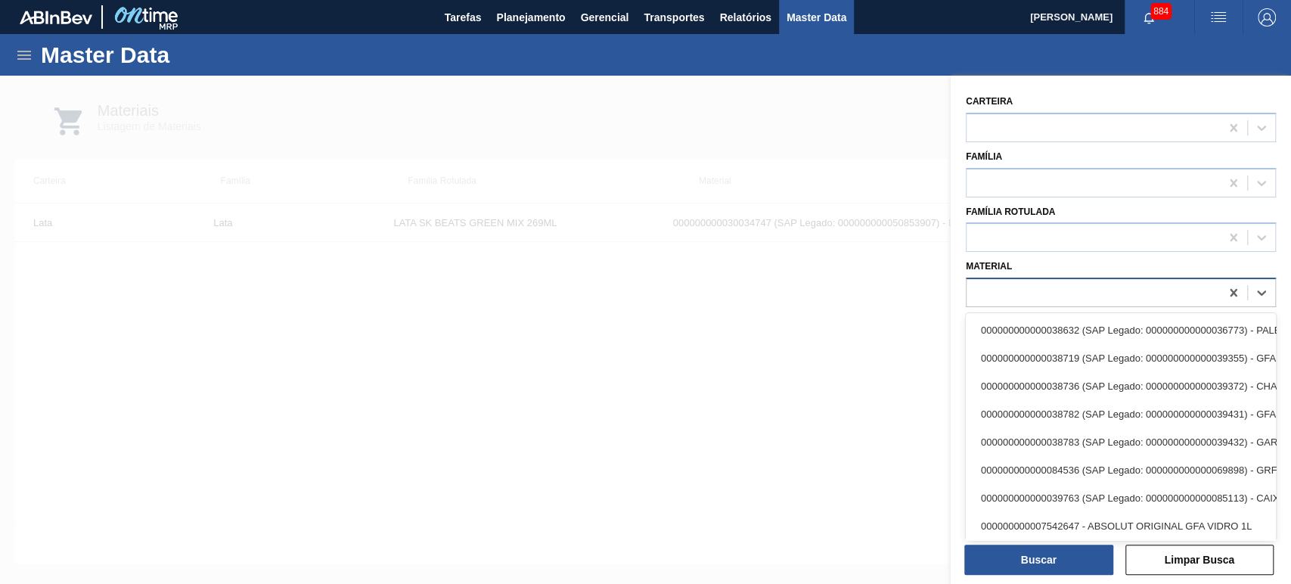
click at [1147, 293] on div at bounding box center [1093, 293] width 253 height 22
paste input "30034411"
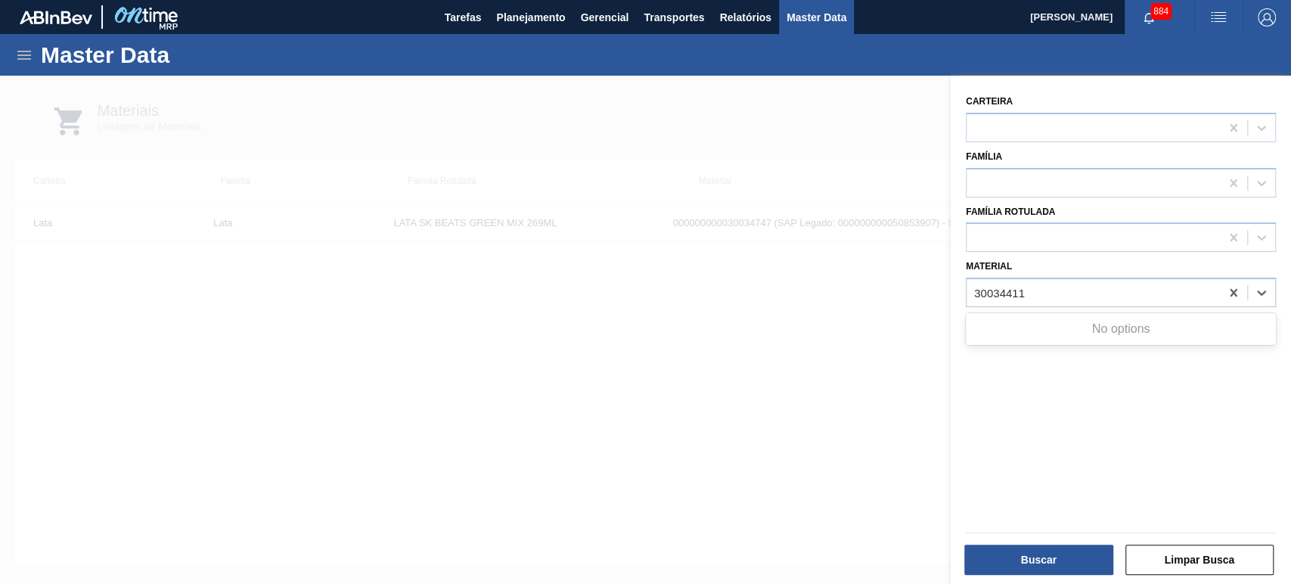
type input "30034411"
click at [802, 337] on div at bounding box center [645, 368] width 1291 height 584
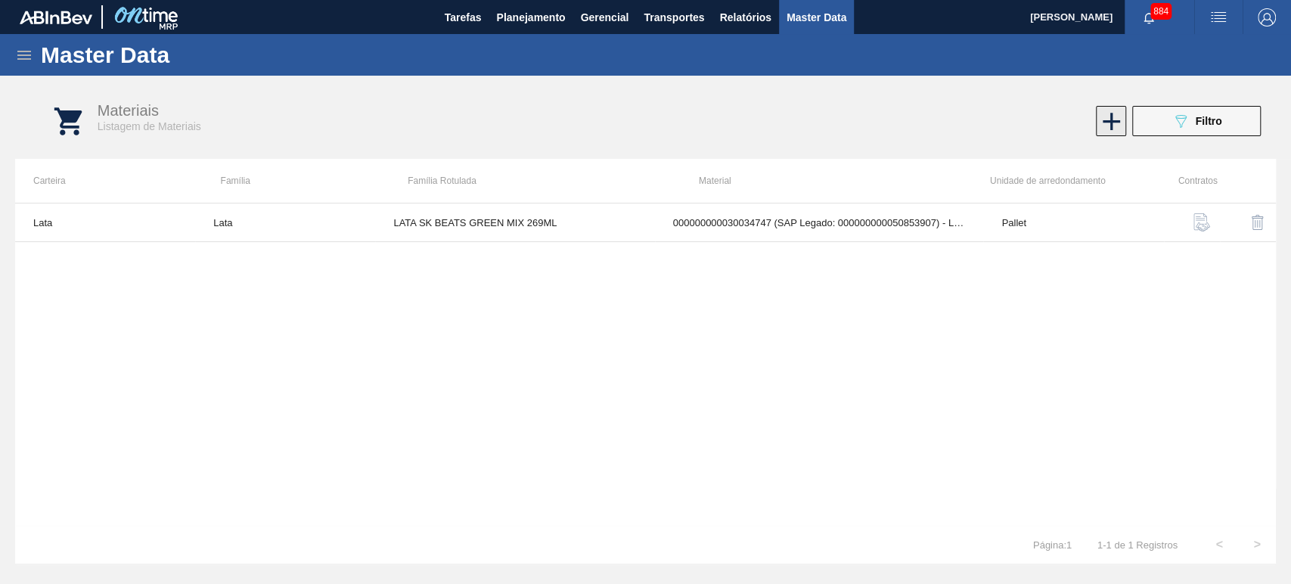
click at [1117, 123] on icon at bounding box center [1112, 122] width 30 height 30
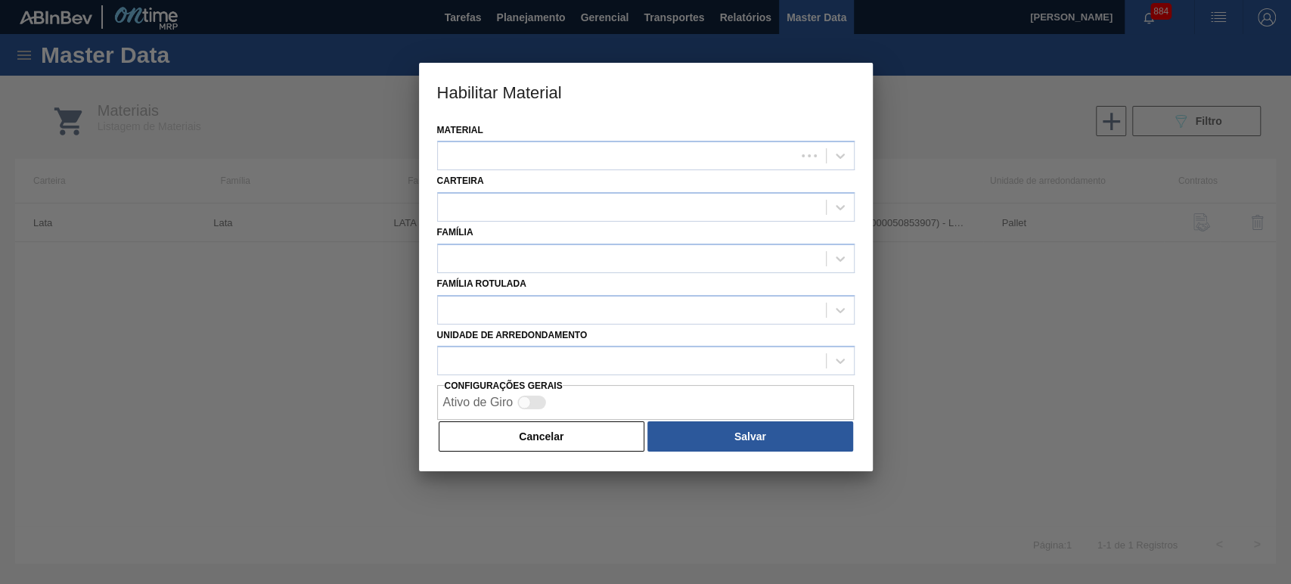
click at [551, 170] on div "Carteira" at bounding box center [646, 195] width 418 height 51
click at [549, 159] on div at bounding box center [617, 156] width 358 height 22
paste input "30034411"
type input "30034411"
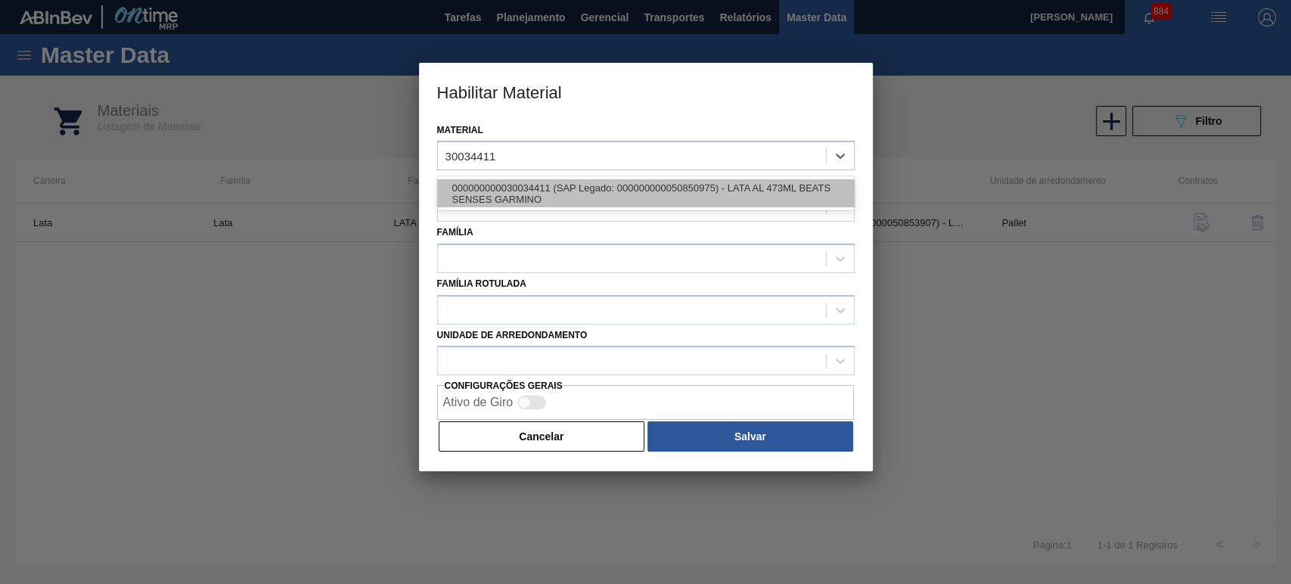
click at [612, 194] on div "000000000030034411 (SAP Legado: 000000000050850975) - LATA AL 473ML BEATS SENSE…" at bounding box center [646, 193] width 418 height 28
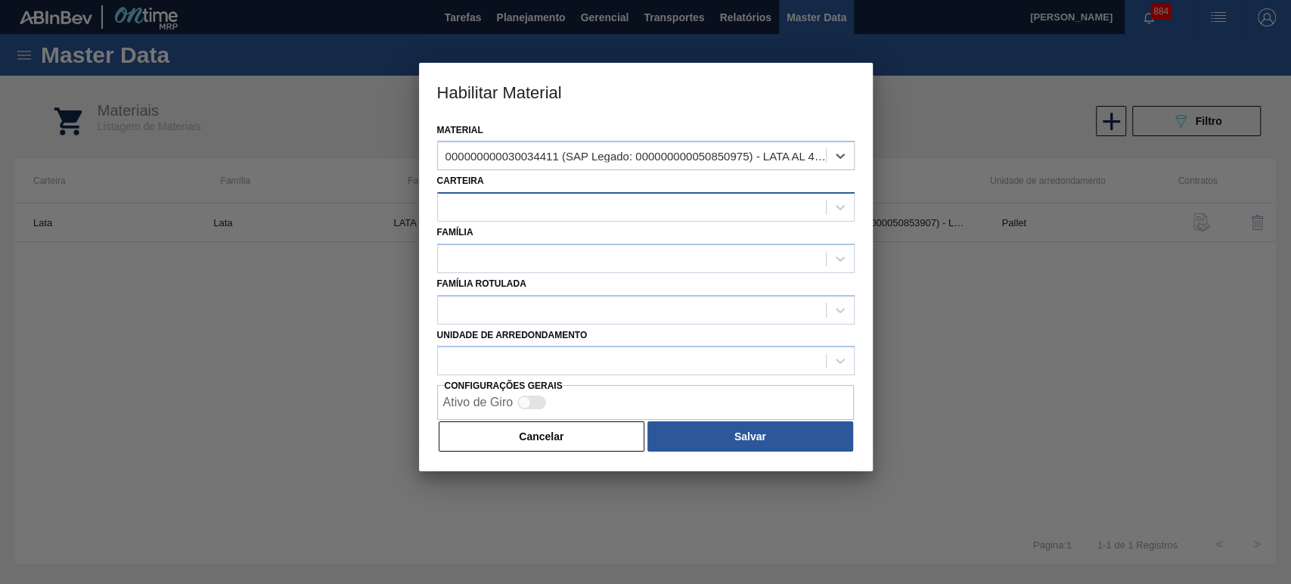
click at [556, 212] on div at bounding box center [632, 208] width 388 height 22
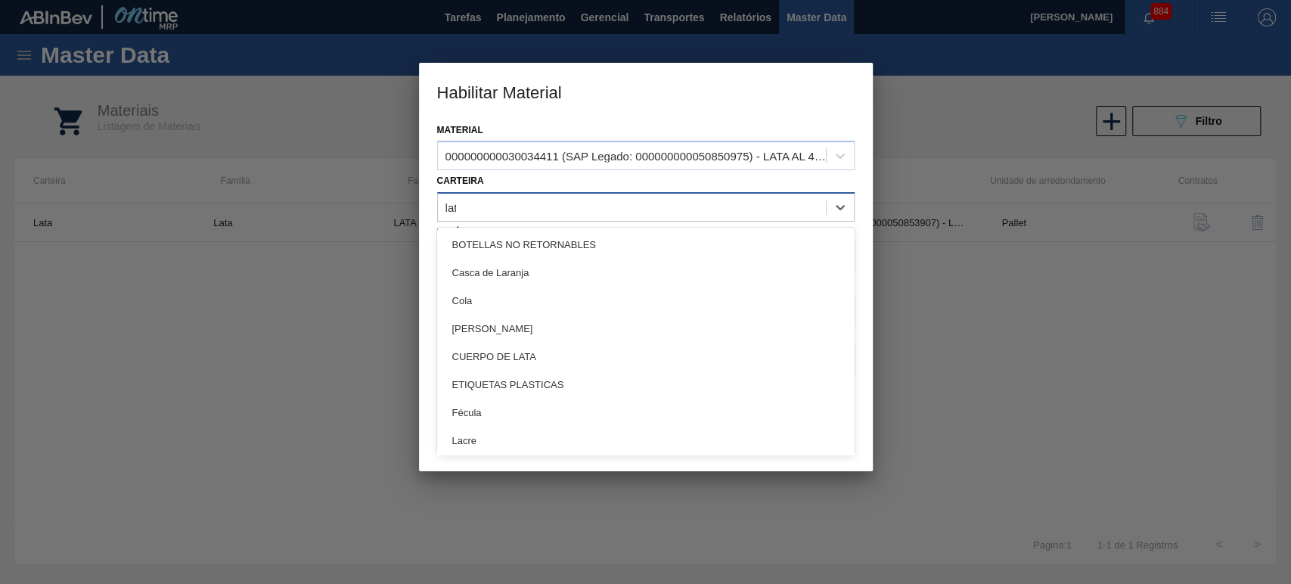
type input "lata"
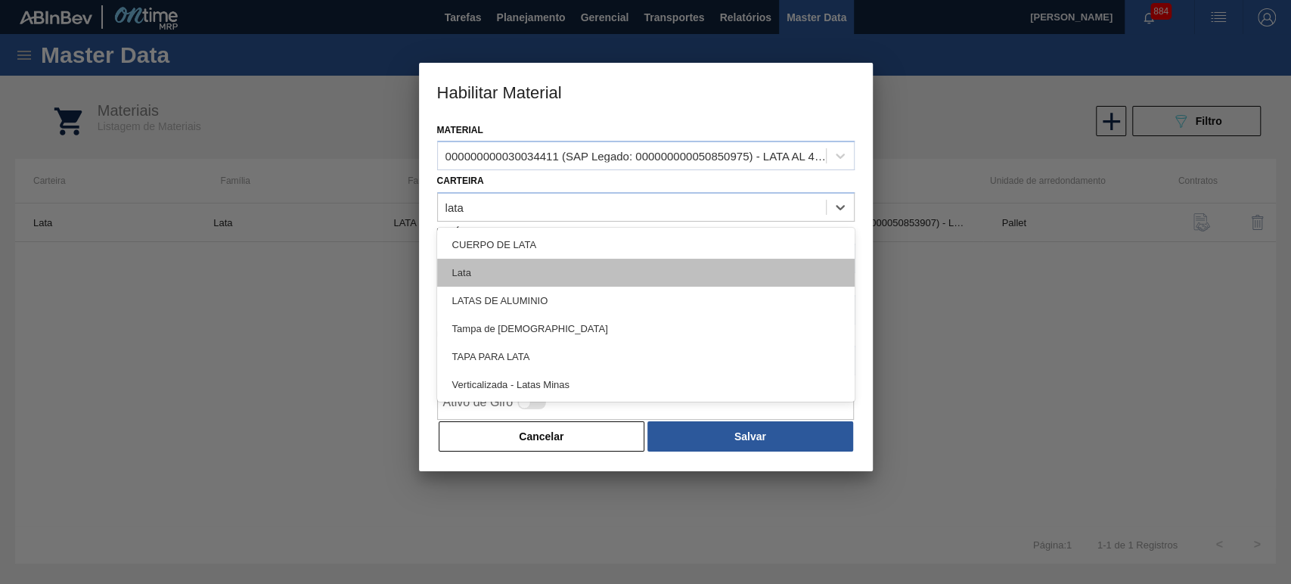
click at [503, 281] on div "Lata" at bounding box center [646, 273] width 418 height 28
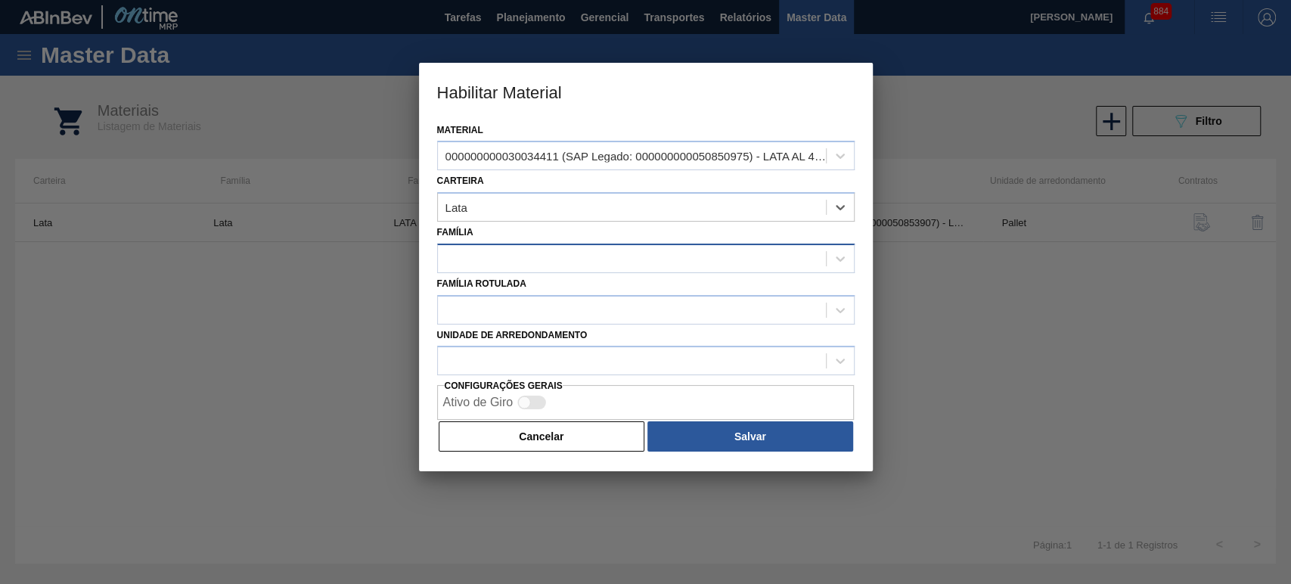
click at [523, 261] on div at bounding box center [632, 258] width 388 height 22
type input "lata"
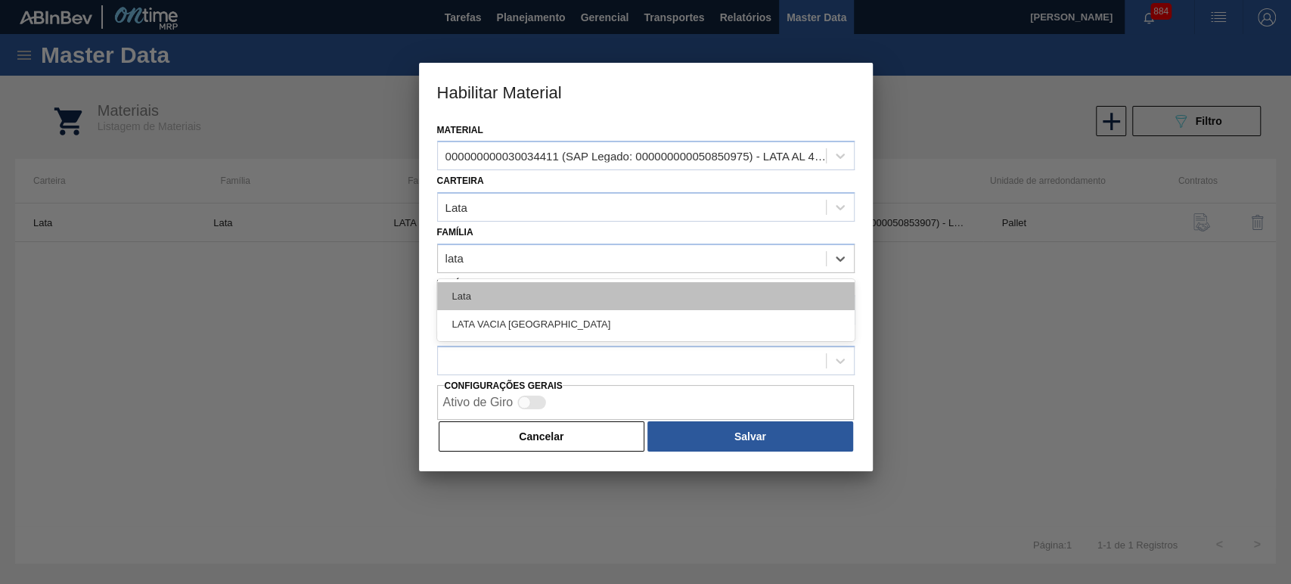
click at [505, 284] on div "Lata" at bounding box center [646, 296] width 418 height 28
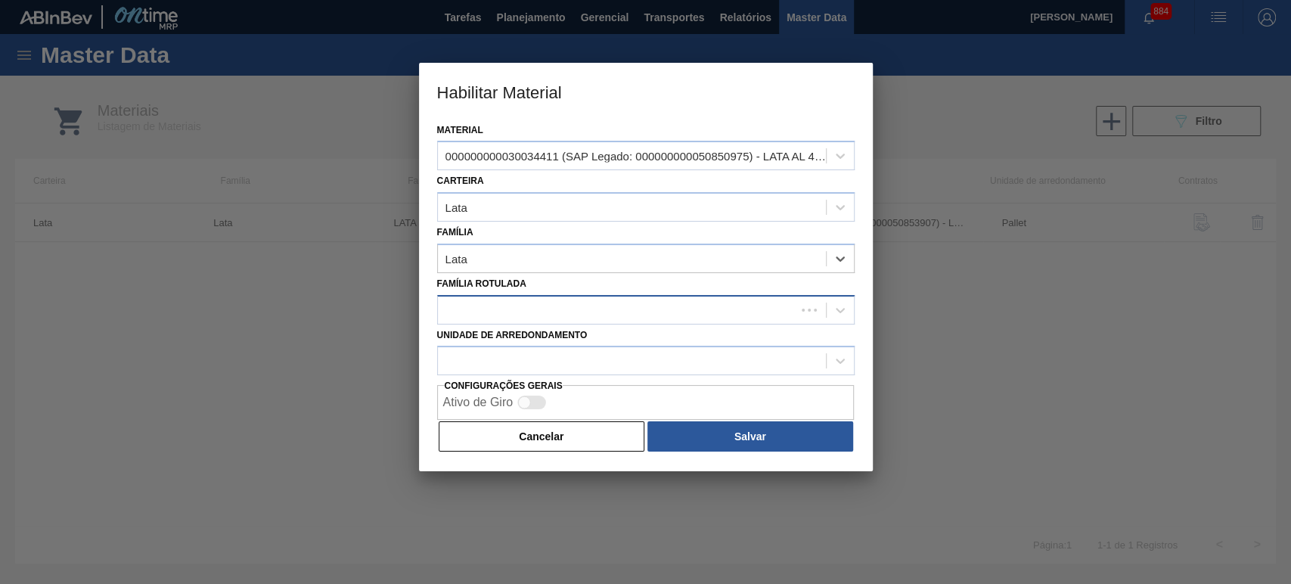
click at [523, 309] on div at bounding box center [617, 310] width 358 height 22
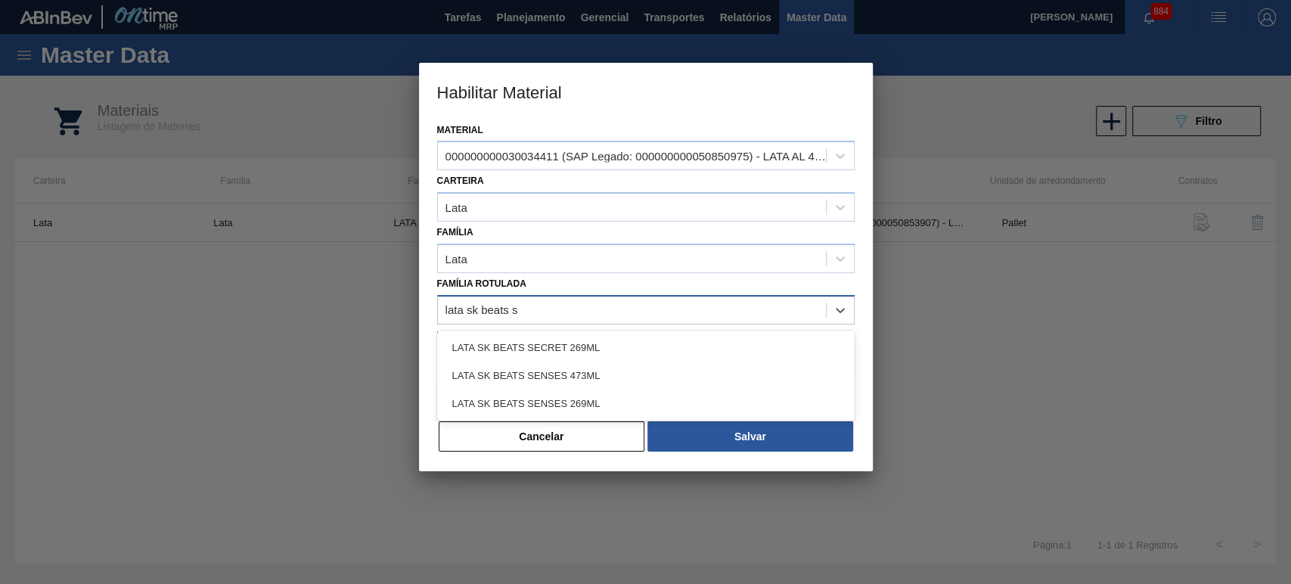
type Rotulada "lata sk beats se"
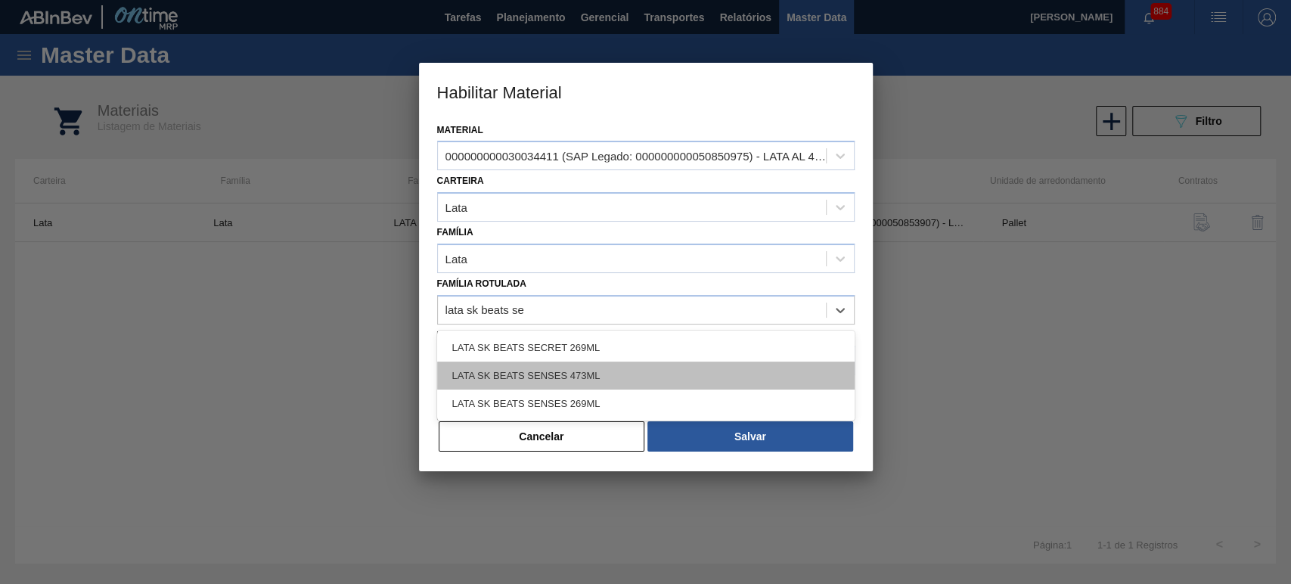
click at [540, 368] on div "LATA SK BEATS SENSES 473ML" at bounding box center [646, 376] width 418 height 28
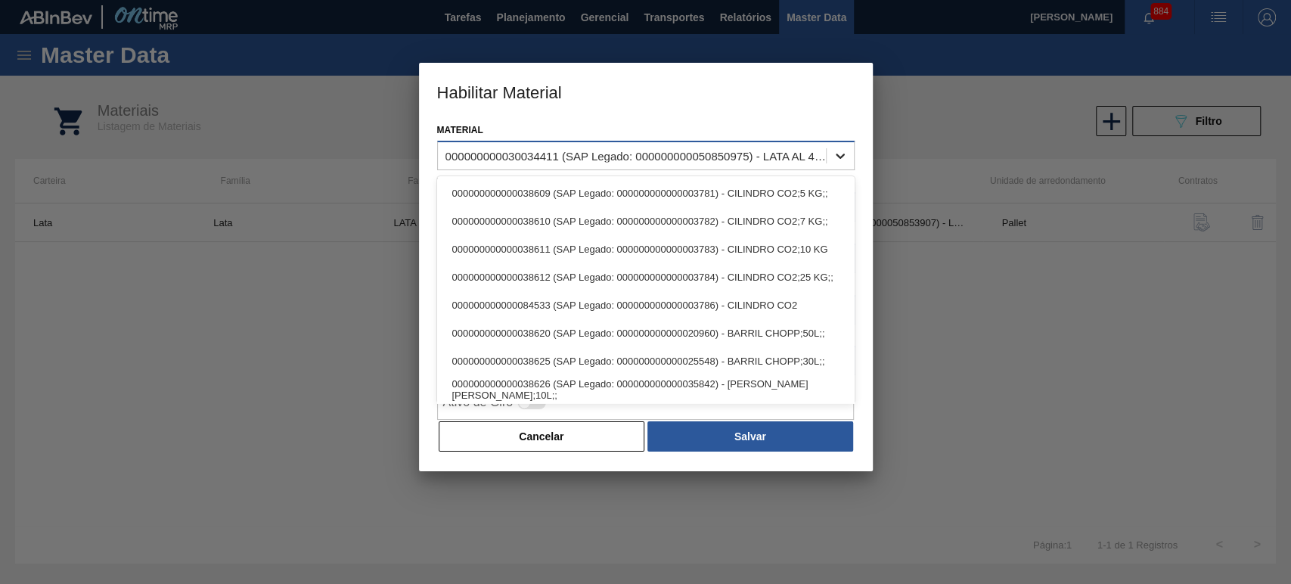
click at [837, 159] on icon at bounding box center [840, 155] width 15 height 15
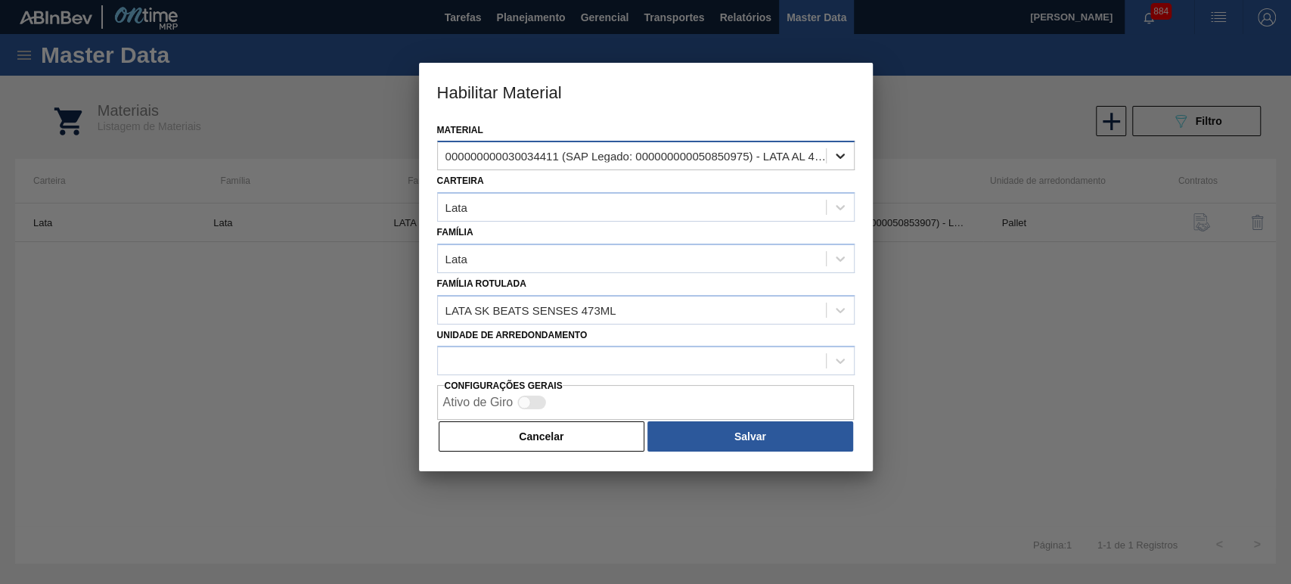
click at [837, 159] on icon at bounding box center [840, 155] width 15 height 15
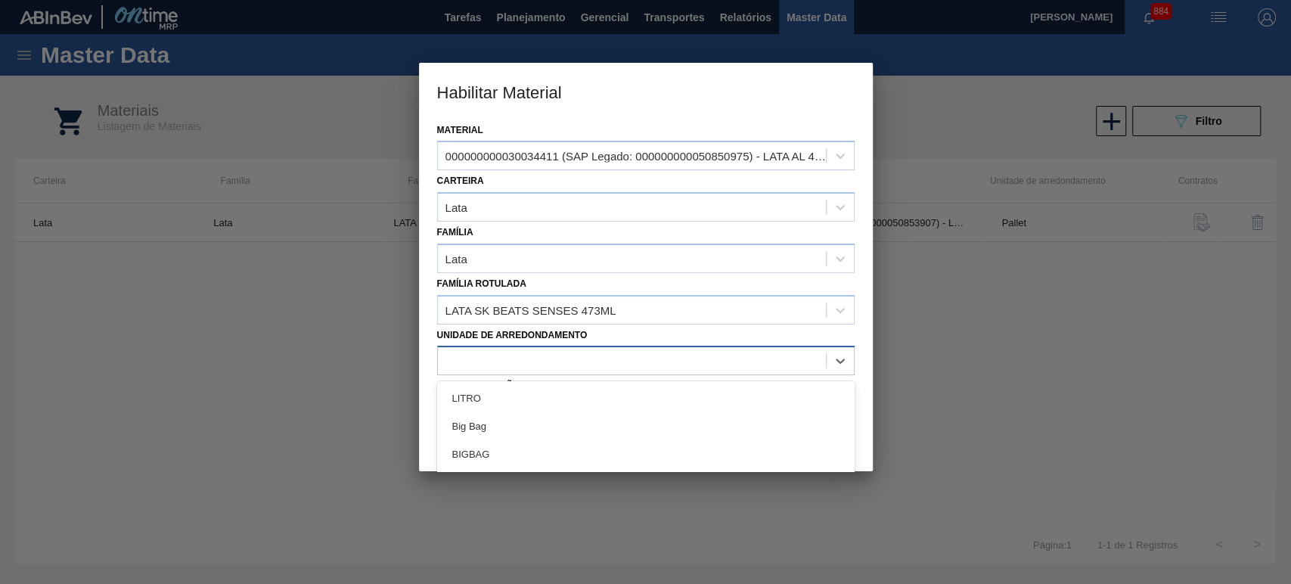
click at [623, 359] on div at bounding box center [632, 361] width 388 height 22
type arredondamento "pa"
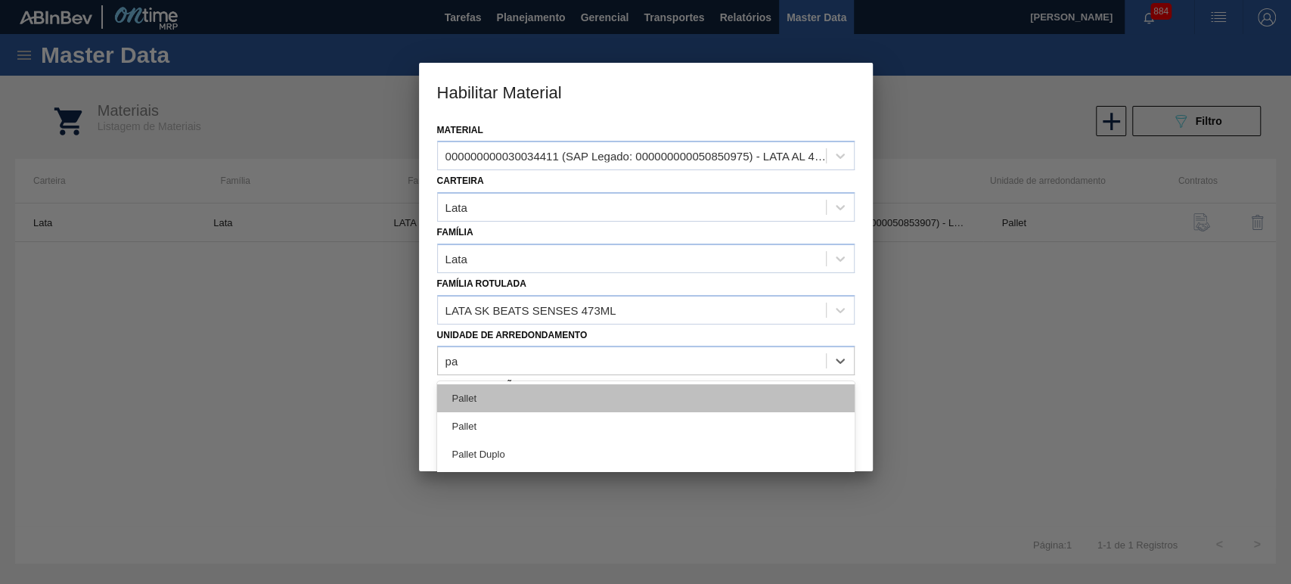
click at [474, 393] on div "Pallet" at bounding box center [646, 398] width 418 height 28
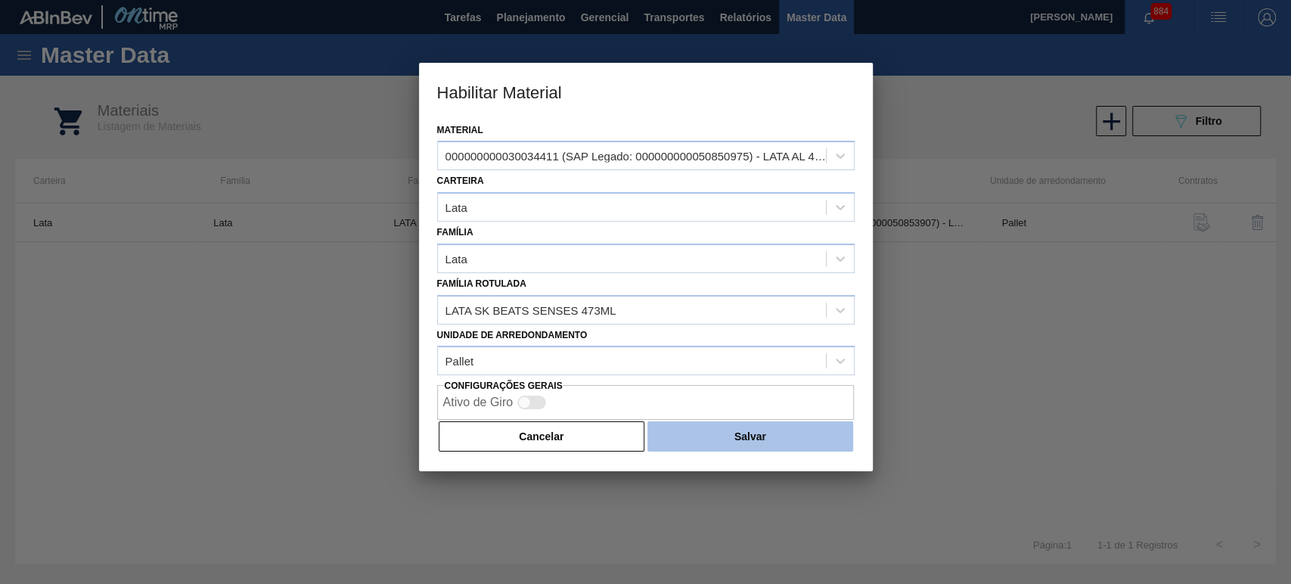
click at [728, 428] on button "Salvar" at bounding box center [750, 436] width 205 height 30
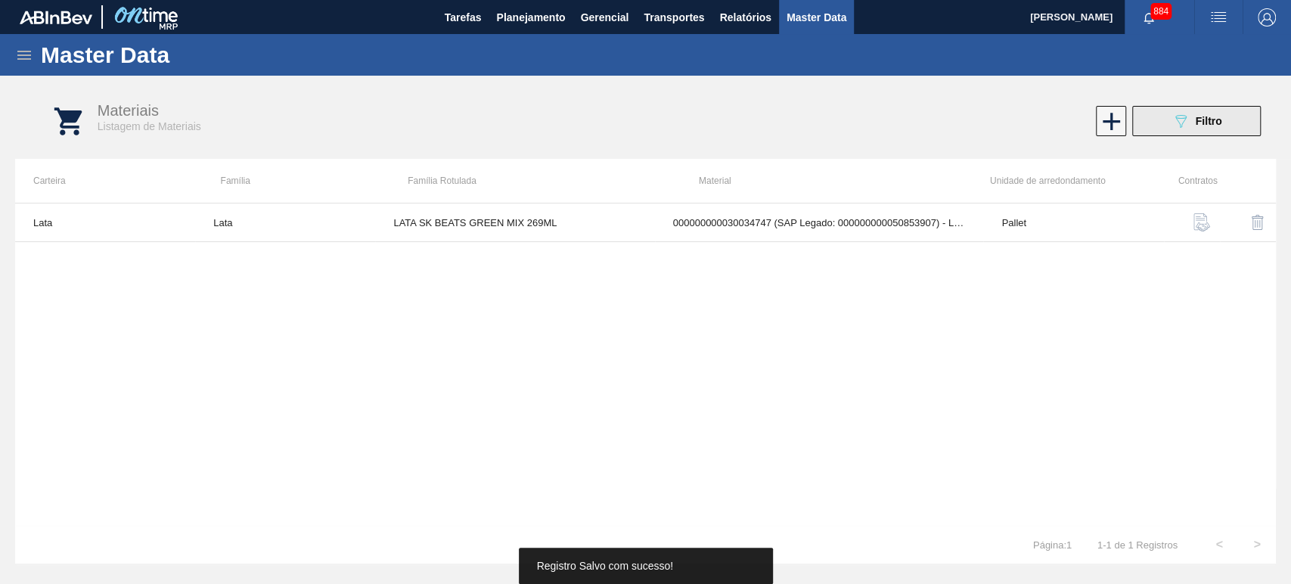
click at [1184, 120] on icon at bounding box center [1181, 121] width 11 height 13
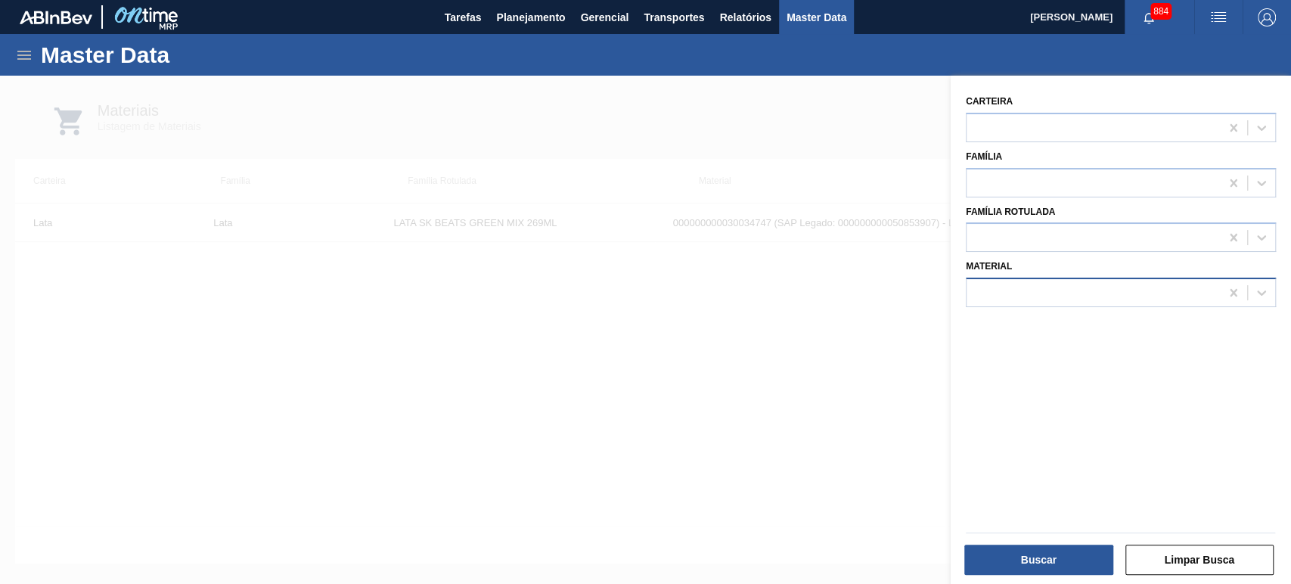
click at [1095, 291] on div at bounding box center [1093, 293] width 253 height 22
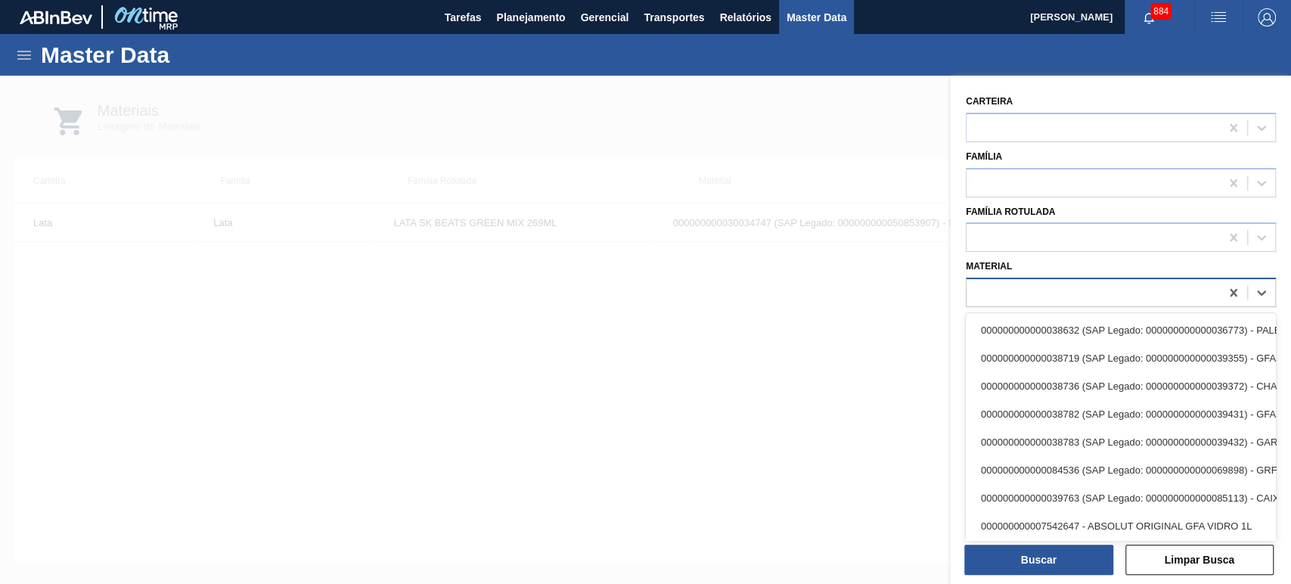
paste input "30034411"
type input "30034411"
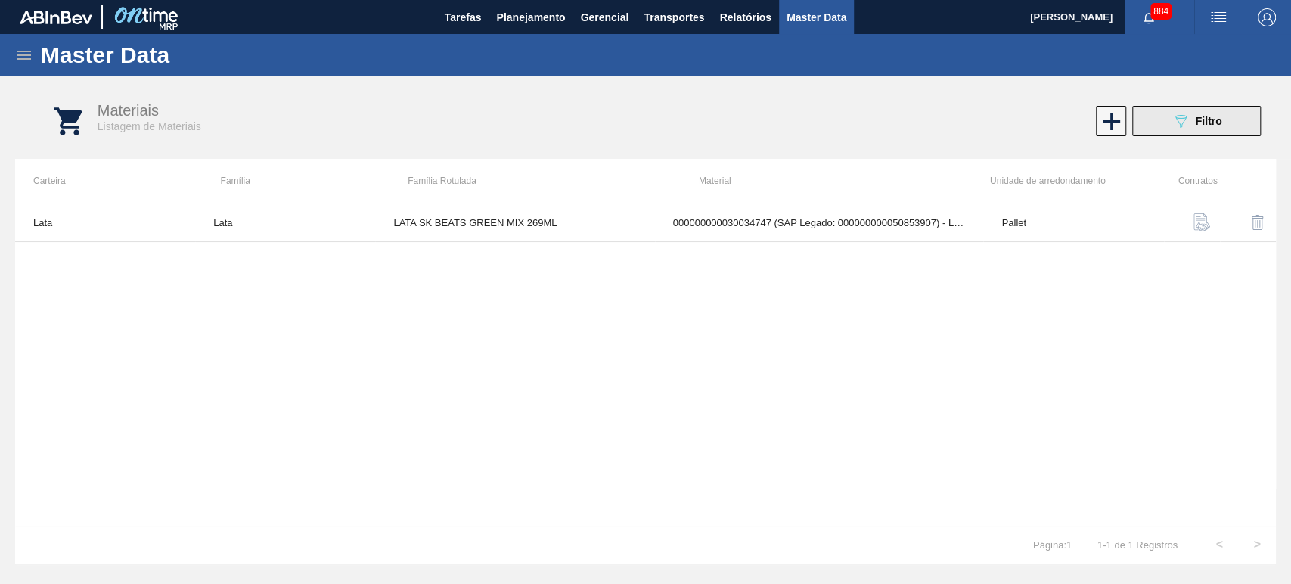
click at [1184, 120] on icon at bounding box center [1181, 121] width 11 height 13
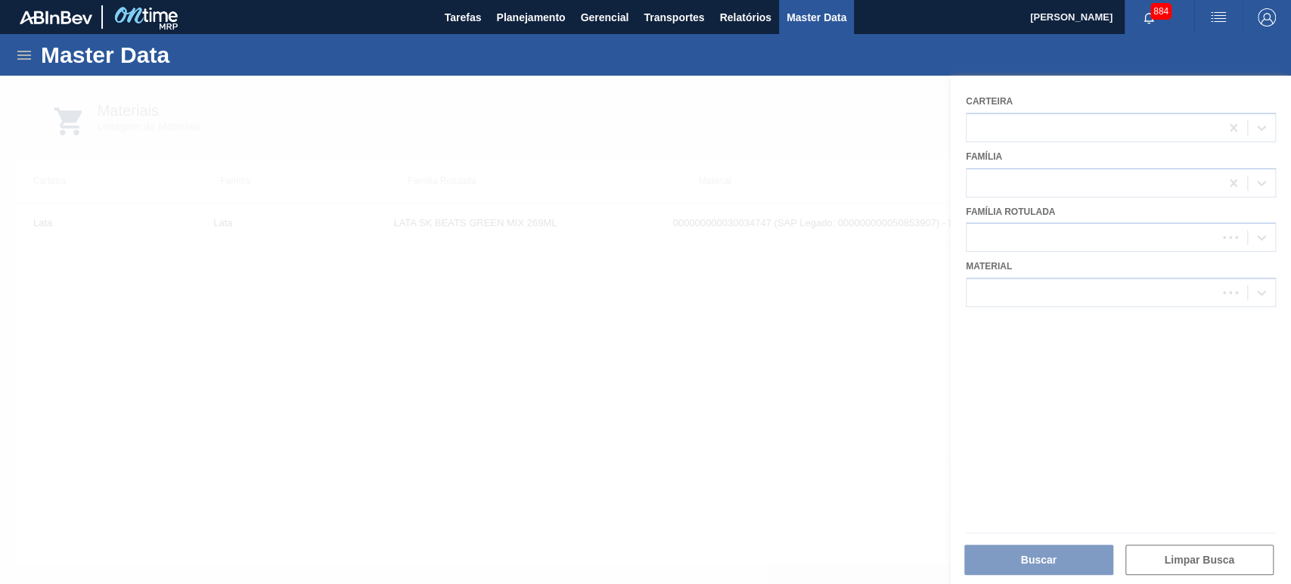
click at [1098, 302] on div at bounding box center [645, 330] width 1291 height 508
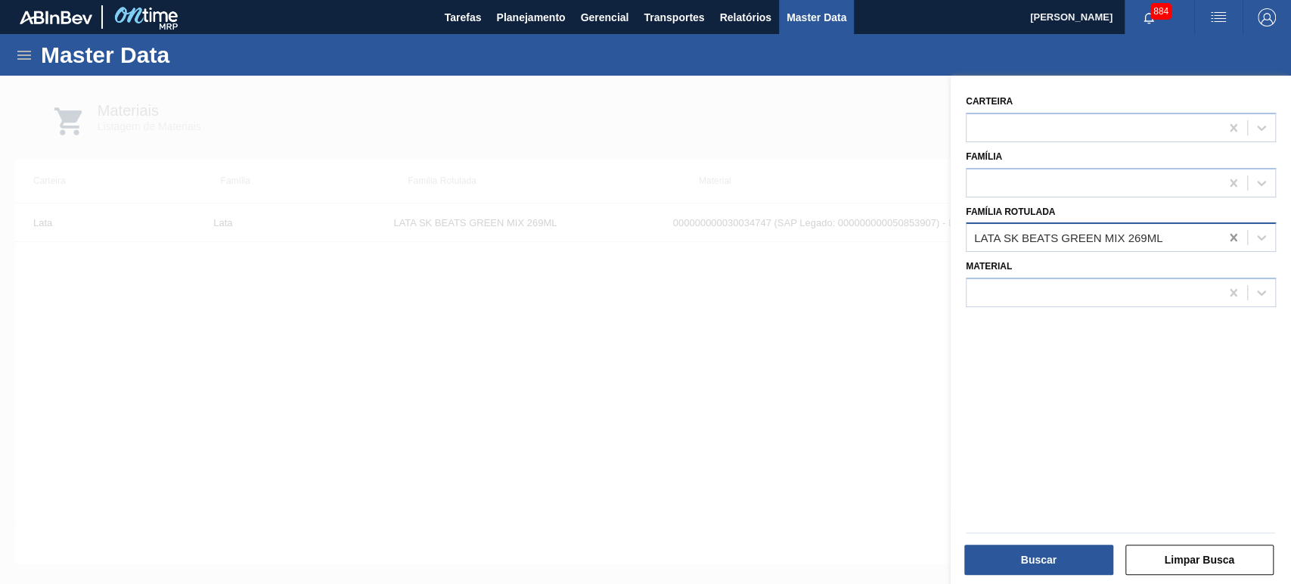
click at [1231, 247] on div at bounding box center [1233, 237] width 27 height 27
click at [1156, 282] on div at bounding box center [1093, 293] width 253 height 22
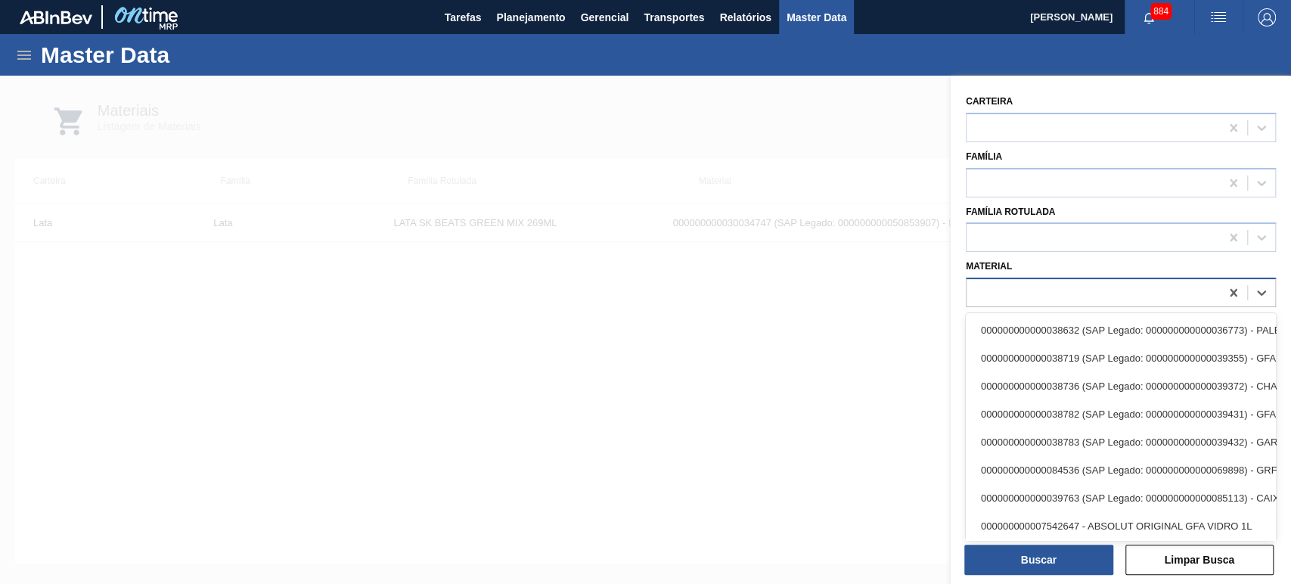
paste input "30034411"
type input "30034411"
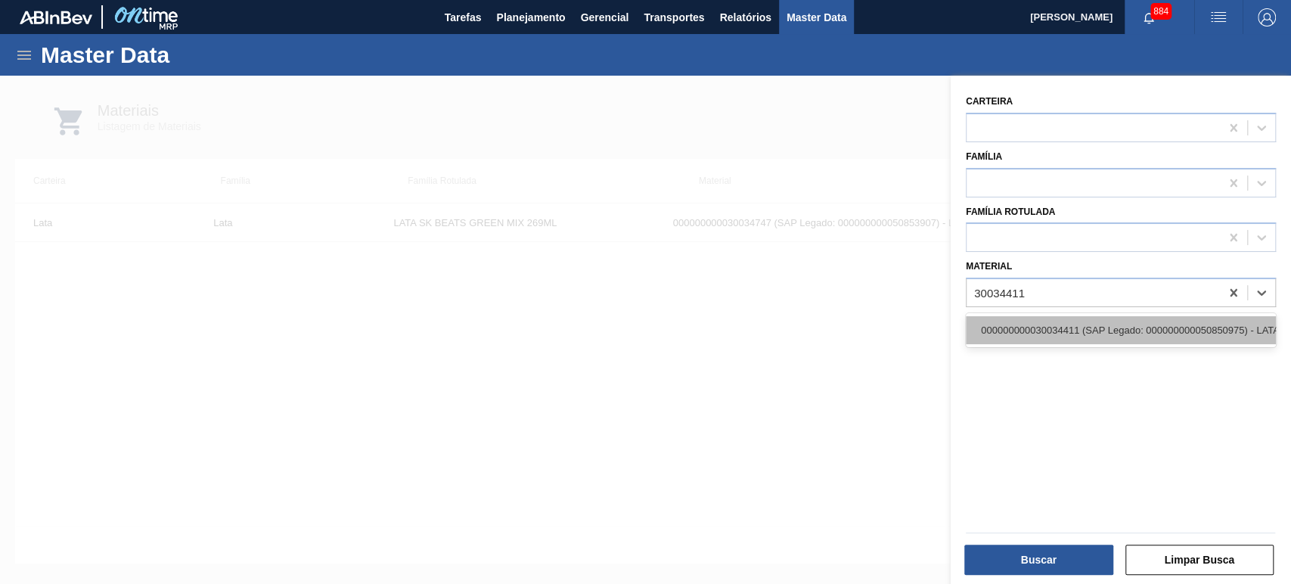
click at [1102, 327] on div "000000000030034411 (SAP Legado: 000000000050850975) - LATA AL 473ML BEATS SENSE…" at bounding box center [1121, 330] width 310 height 28
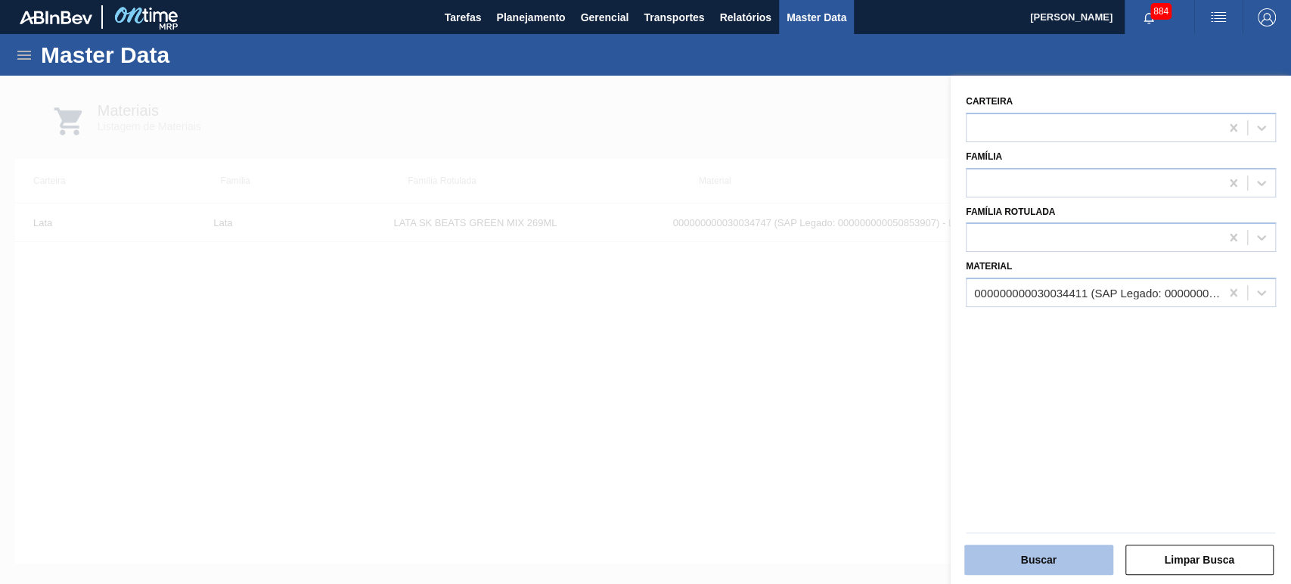
click at [1049, 564] on button "Buscar" at bounding box center [1038, 560] width 149 height 30
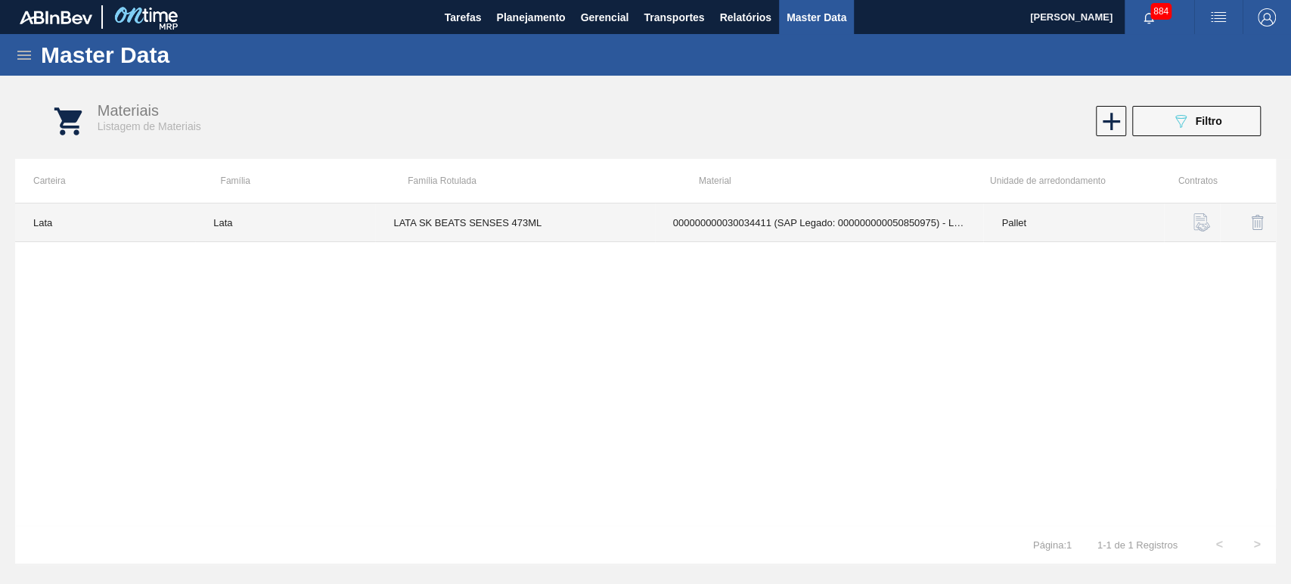
click at [663, 225] on td "000000000030034411 (SAP Legado: 000000000050850975) - LATA AL 473ML BEATS SENSE…" at bounding box center [819, 222] width 329 height 39
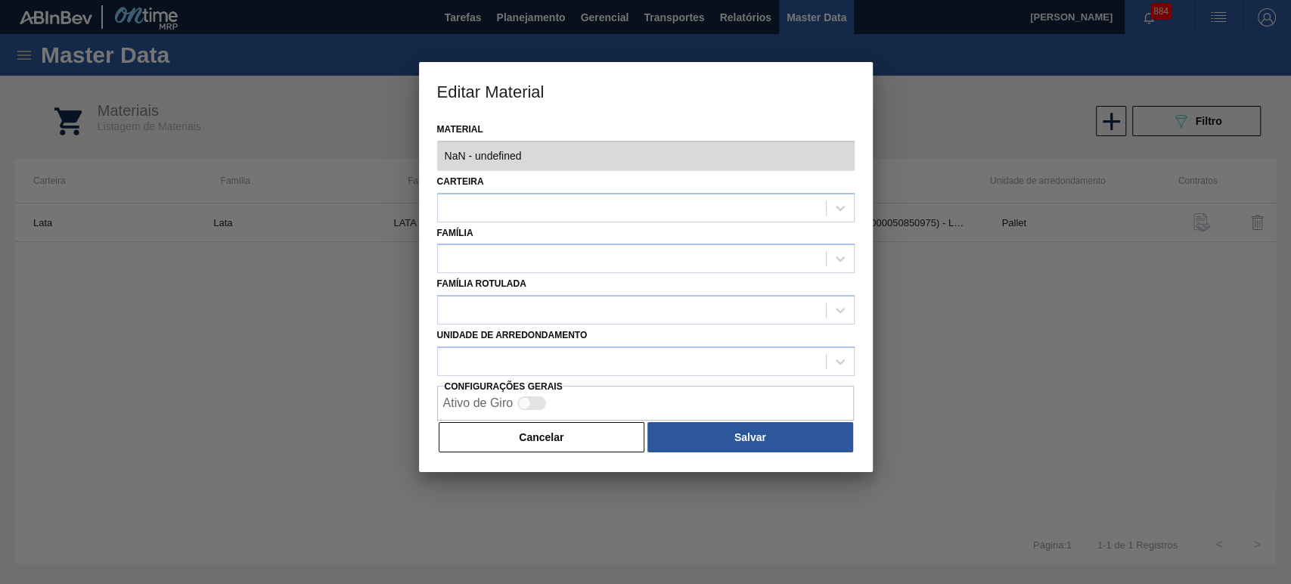
type input "30034411 - 000000000030034411 (SAP Legado: 000000000050850975) - LATA AL 473ML …"
click at [932, 160] on div "Editar Material Material 30034411 - 000000000030034411 (SAP Legado: 00000000005…" at bounding box center [645, 292] width 1291 height 584
click at [383, 171] on div "Editar Material Material 30034411 - 000000000030034411 (SAP Legado: 00000000005…" at bounding box center [645, 292] width 1291 height 584
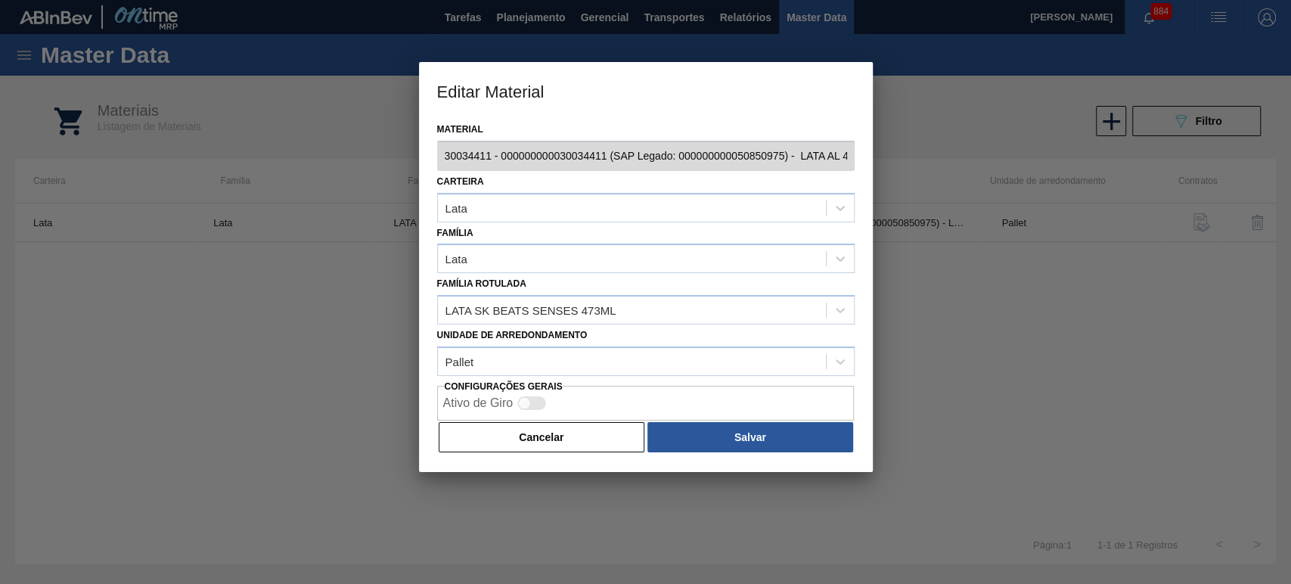
click at [526, 174] on div "Carteira Lata" at bounding box center [646, 196] width 418 height 51
click at [880, 162] on div "Editar Material Material 30034411 - 000000000030034411 (SAP Legado: 00000000005…" at bounding box center [645, 292] width 1291 height 584
click at [554, 430] on button "Cancelar" at bounding box center [542, 437] width 207 height 30
